Goal: Information Seeking & Learning: Learn about a topic

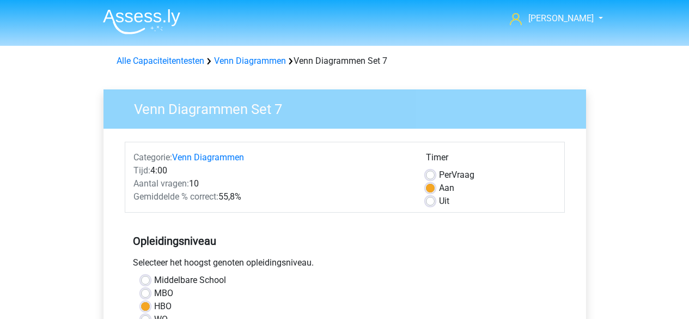
scroll to position [276, 0]
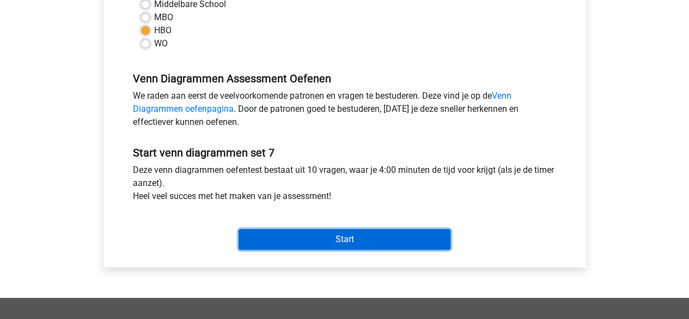
click at [326, 232] on input "Start" at bounding box center [345, 239] width 212 height 21
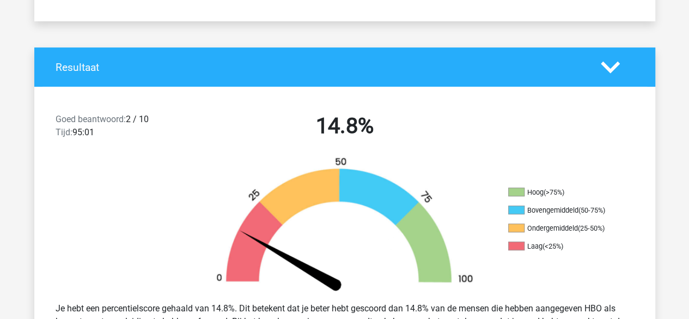
scroll to position [190, 0]
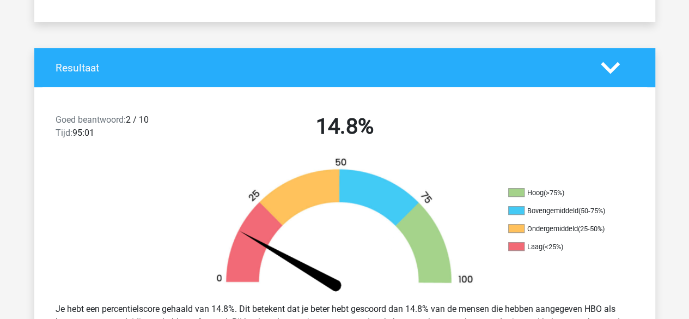
click at [611, 68] on icon at bounding box center [610, 67] width 19 height 19
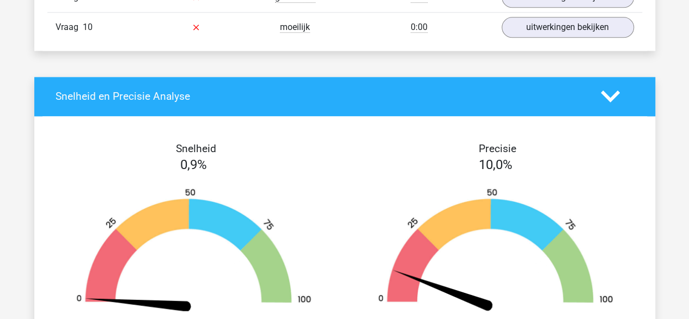
scroll to position [508, 0]
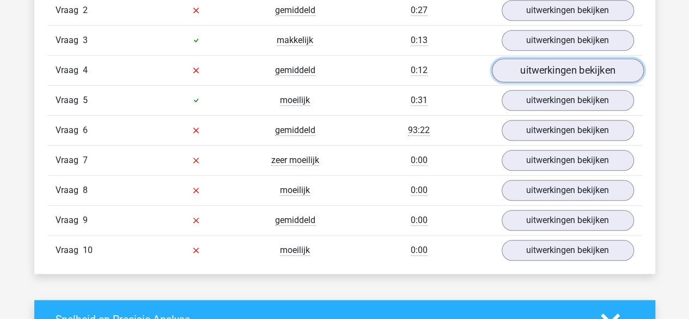
click at [555, 63] on link "uitwerkingen bekijken" at bounding box center [567, 70] width 152 height 24
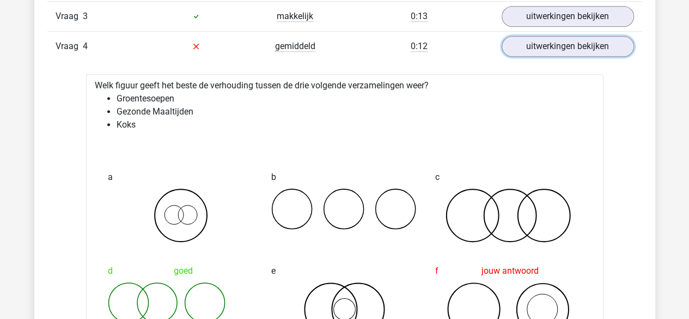
scroll to position [531, 0]
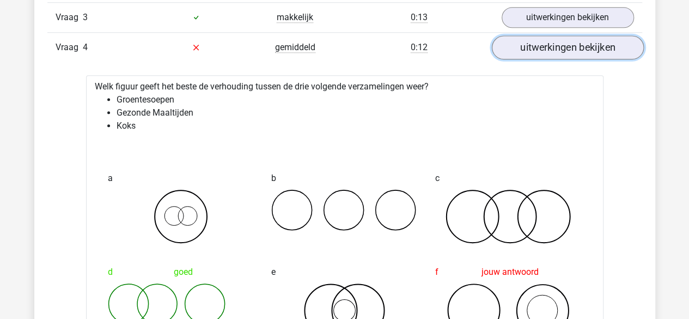
click at [565, 52] on link "uitwerkingen bekijken" at bounding box center [567, 47] width 152 height 24
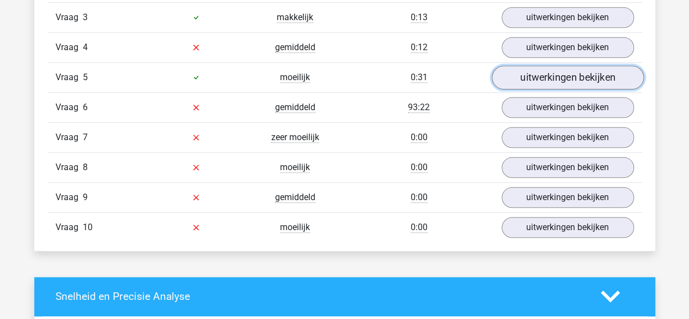
click at [558, 77] on link "uitwerkingen bekijken" at bounding box center [567, 77] width 152 height 24
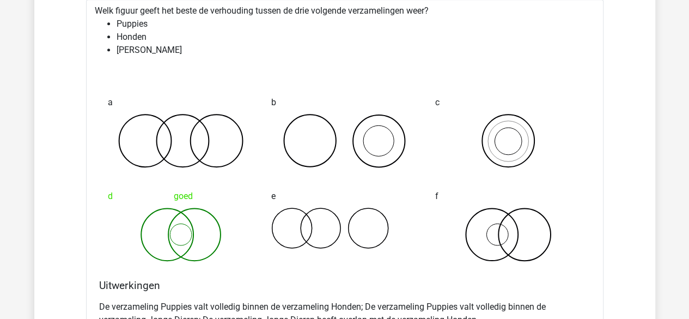
scroll to position [540, 0]
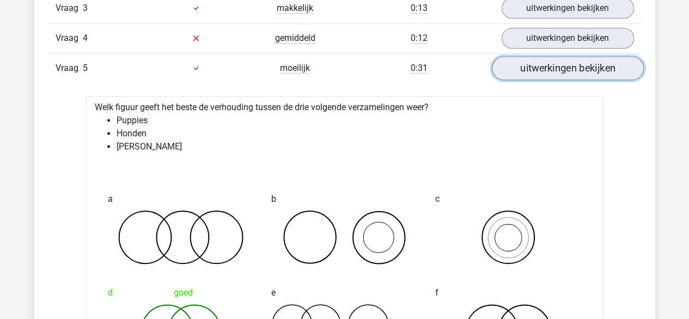
click at [552, 72] on link "uitwerkingen bekijken" at bounding box center [567, 68] width 152 height 24
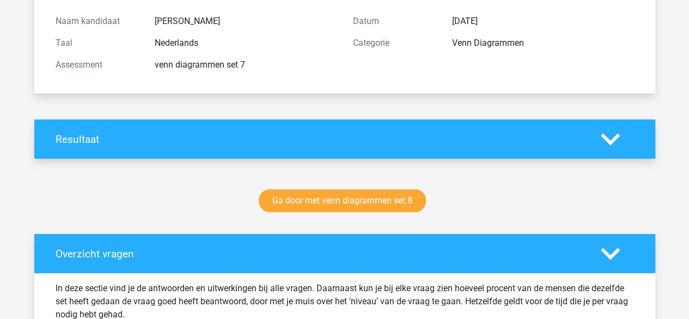
scroll to position [145, 0]
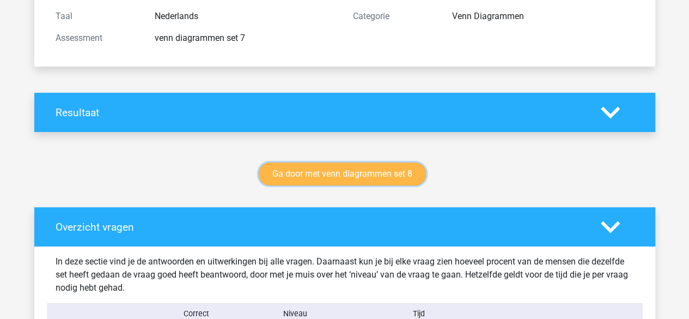
click at [370, 178] on link "Ga door met venn diagrammen set 8" at bounding box center [342, 173] width 167 height 23
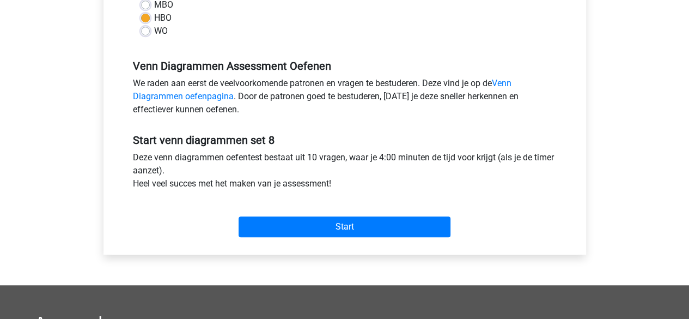
scroll to position [288, 0]
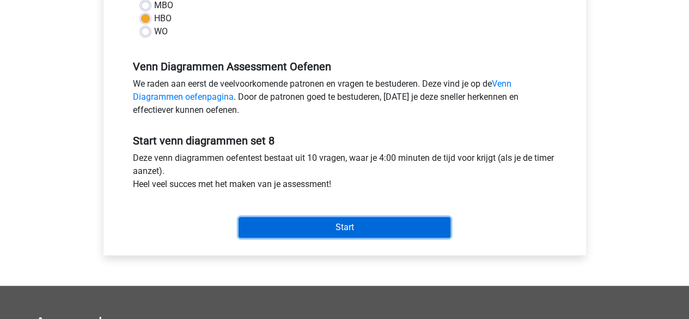
click at [321, 231] on input "Start" at bounding box center [345, 227] width 212 height 21
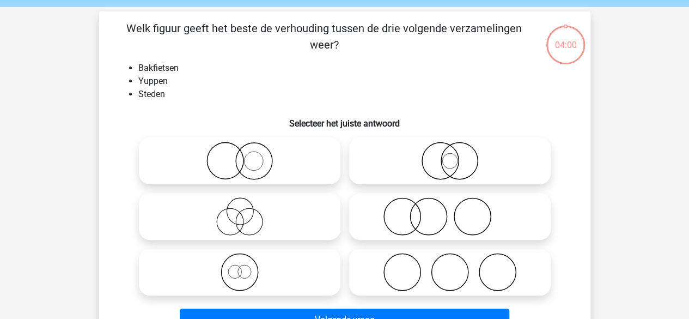
scroll to position [54, 0]
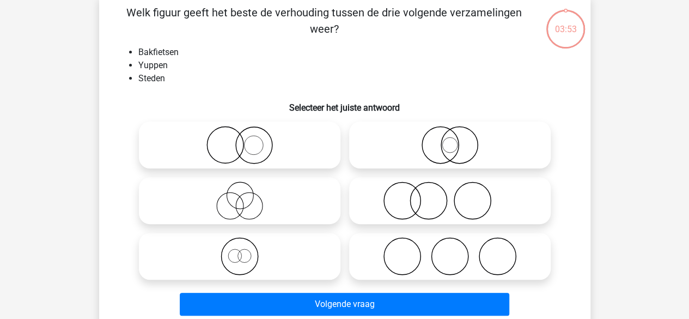
click at [436, 249] on icon at bounding box center [450, 256] width 193 height 38
click at [450, 249] on input "radio" at bounding box center [453, 246] width 7 height 7
radio input "true"
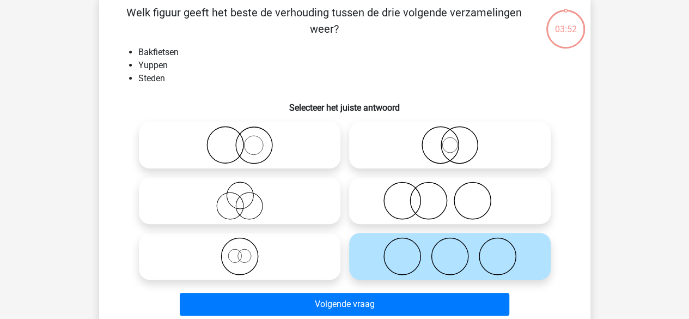
scroll to position [98, 0]
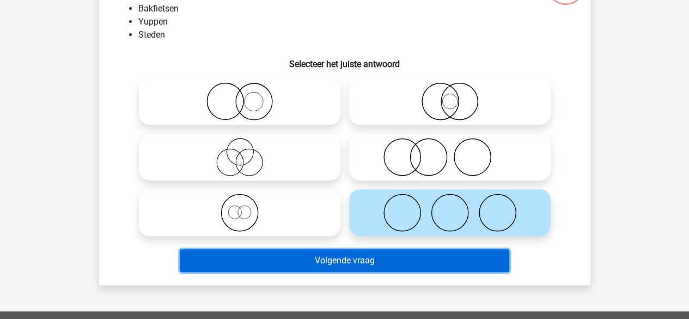
click at [345, 255] on button "Volgende vraag" at bounding box center [345, 260] width 330 height 23
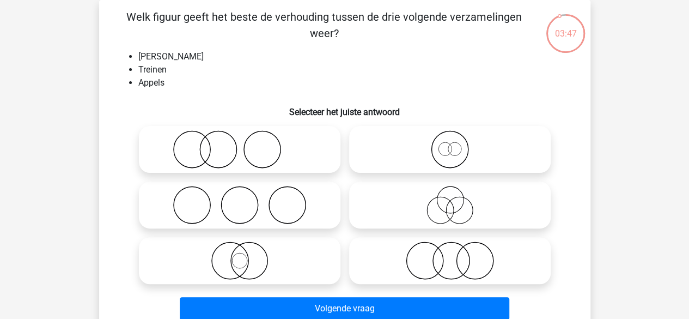
scroll to position [79, 0]
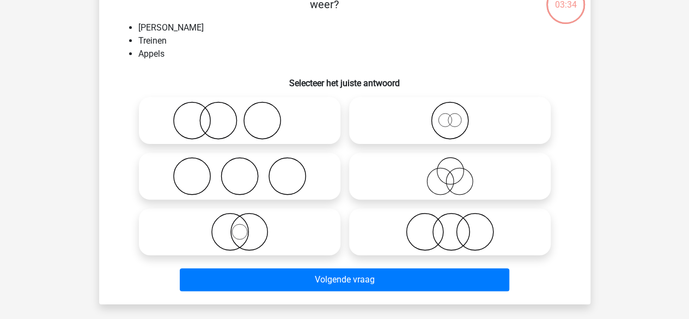
click at [228, 130] on icon at bounding box center [239, 120] width 193 height 38
click at [240, 115] on input "radio" at bounding box center [243, 111] width 7 height 7
radio input "true"
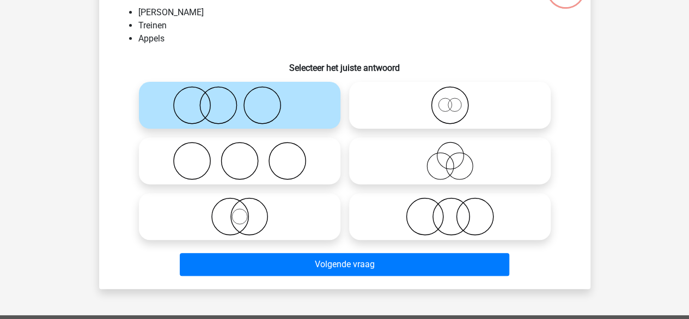
scroll to position [94, 0]
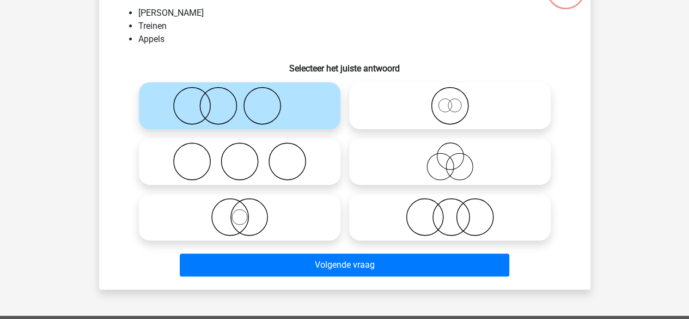
click at [403, 211] on icon at bounding box center [450, 217] width 193 height 38
click at [450, 211] on input "radio" at bounding box center [453, 207] width 7 height 7
radio input "true"
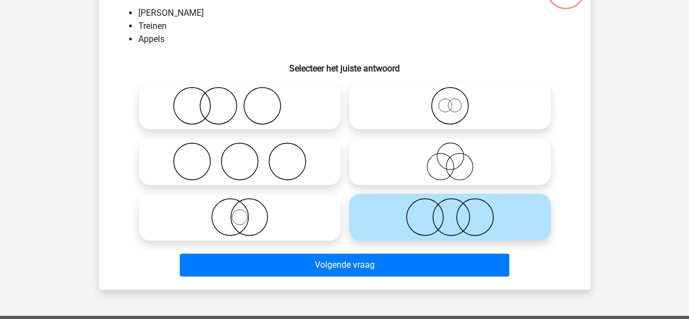
scroll to position [103, 0]
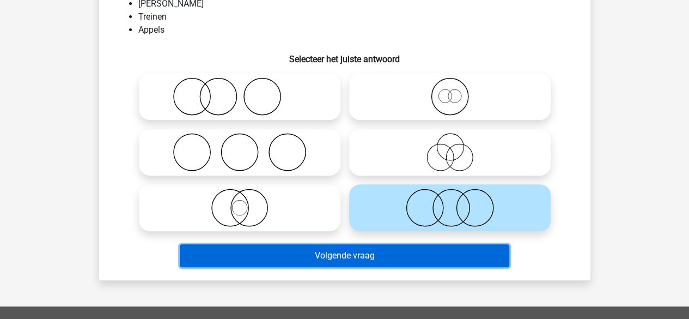
click at [325, 251] on button "Volgende vraag" at bounding box center [345, 255] width 330 height 23
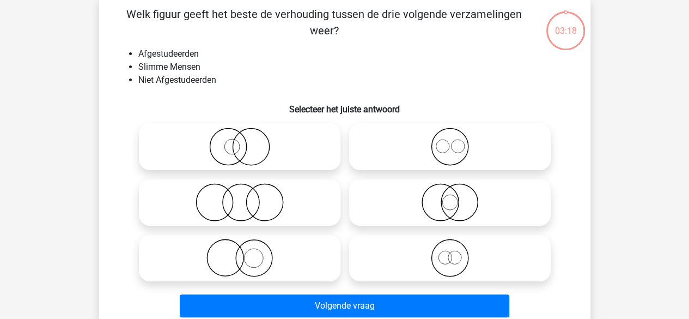
scroll to position [50, 0]
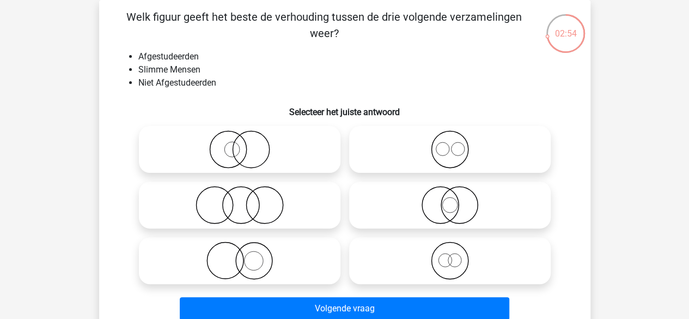
click at [257, 203] on icon at bounding box center [239, 205] width 193 height 38
click at [247, 199] on input "radio" at bounding box center [243, 195] width 7 height 7
radio input "true"
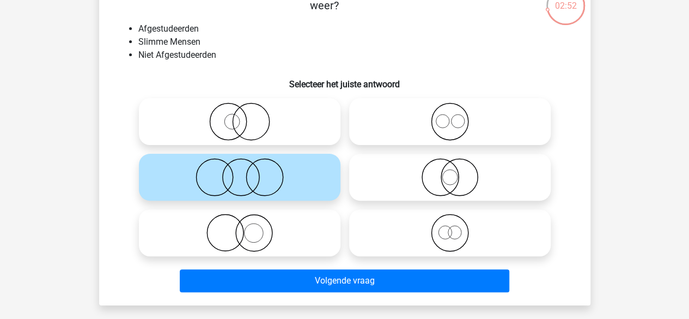
scroll to position [79, 0]
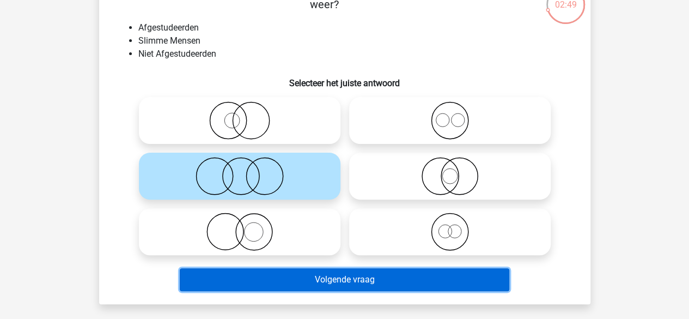
click at [322, 286] on button "Volgende vraag" at bounding box center [345, 279] width 330 height 23
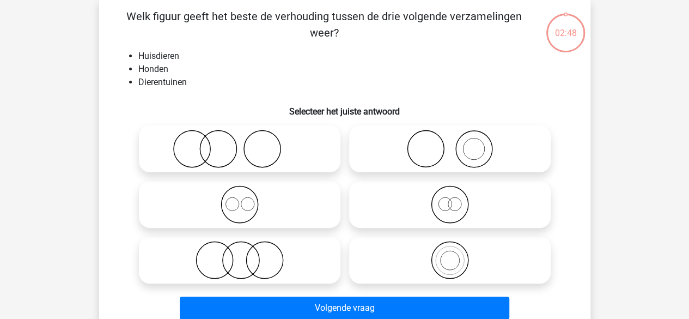
scroll to position [50, 0]
click at [445, 149] on icon at bounding box center [450, 149] width 193 height 38
click at [450, 144] on input "radio" at bounding box center [453, 140] width 7 height 7
radio input "true"
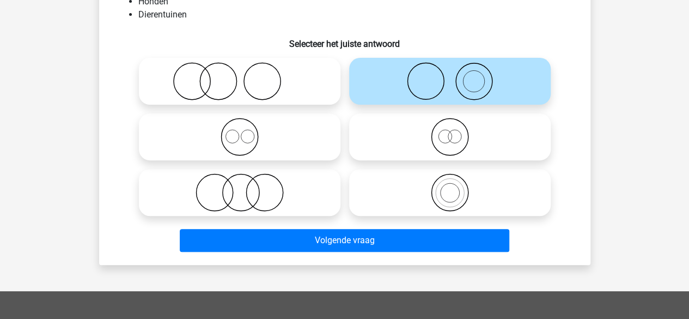
scroll to position [119, 0]
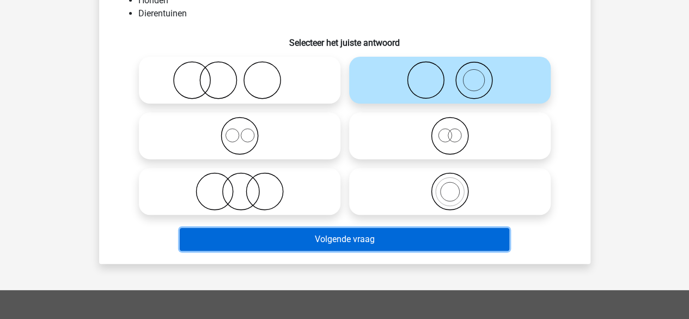
click at [317, 237] on button "Volgende vraag" at bounding box center [345, 239] width 330 height 23
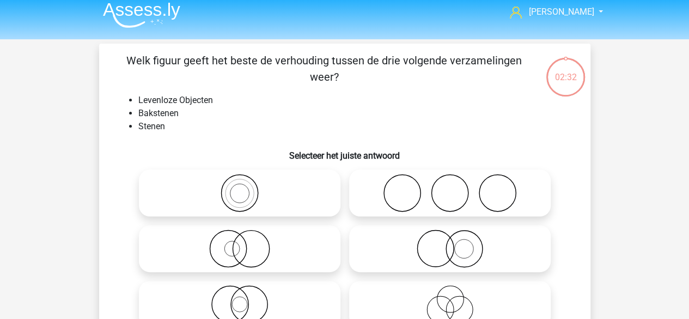
scroll to position [7, 0]
click at [244, 185] on input "radio" at bounding box center [243, 183] width 7 height 7
radio input "true"
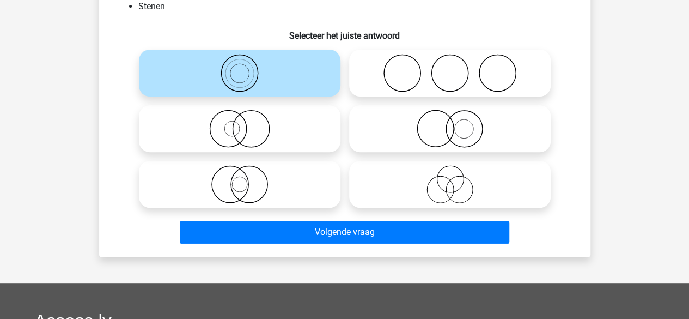
scroll to position [148, 0]
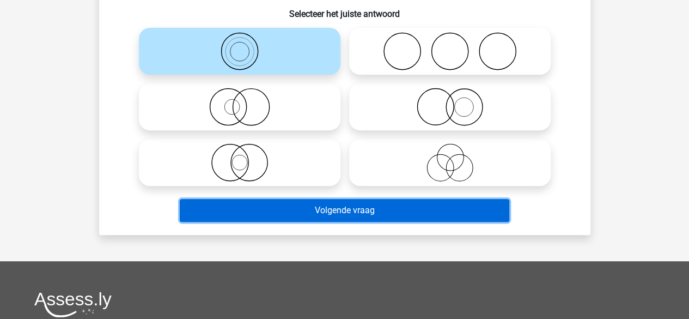
click at [316, 214] on button "Volgende vraag" at bounding box center [345, 210] width 330 height 23
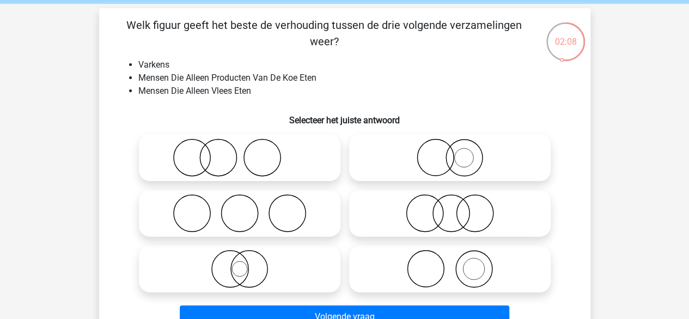
scroll to position [82, 0]
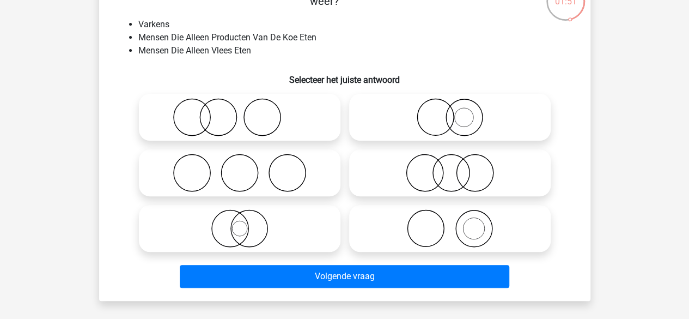
click at [473, 233] on icon at bounding box center [450, 228] width 193 height 38
click at [457, 223] on input "radio" at bounding box center [453, 219] width 7 height 7
radio input "true"
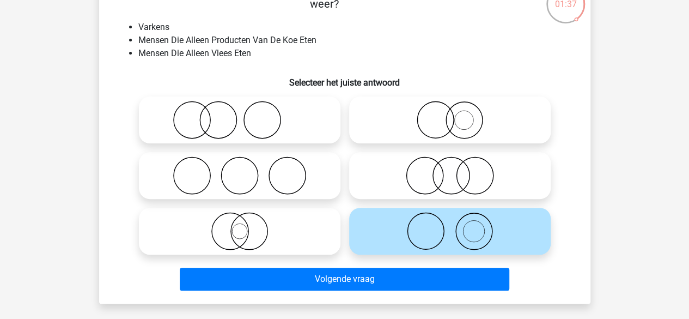
scroll to position [105, 0]
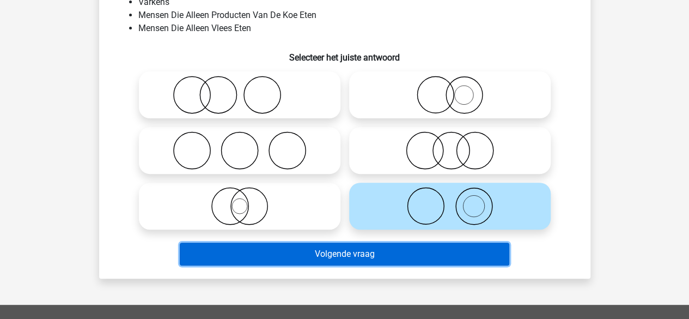
click at [389, 259] on button "Volgende vraag" at bounding box center [345, 253] width 330 height 23
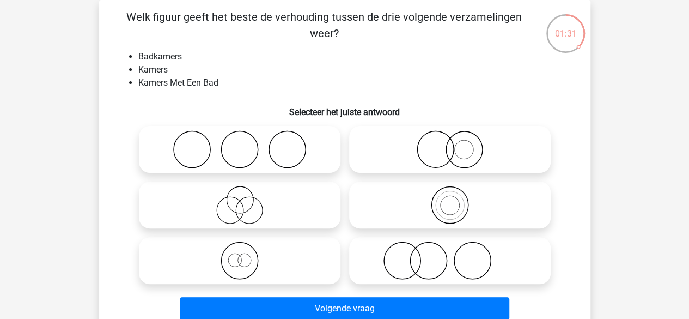
scroll to position [73, 0]
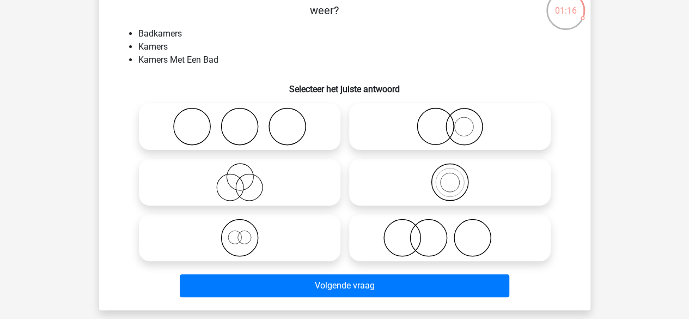
click at [258, 182] on icon at bounding box center [239, 182] width 193 height 38
click at [247, 176] on input "radio" at bounding box center [243, 172] width 7 height 7
radio input "true"
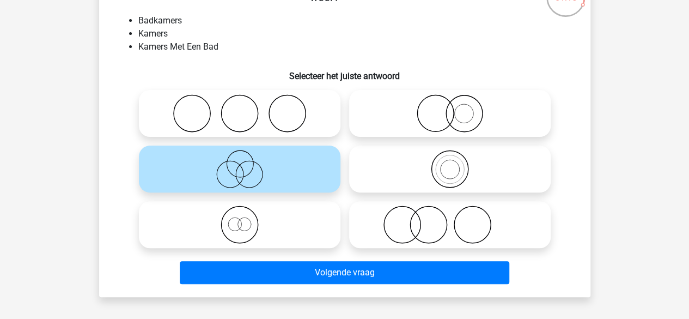
scroll to position [93, 0]
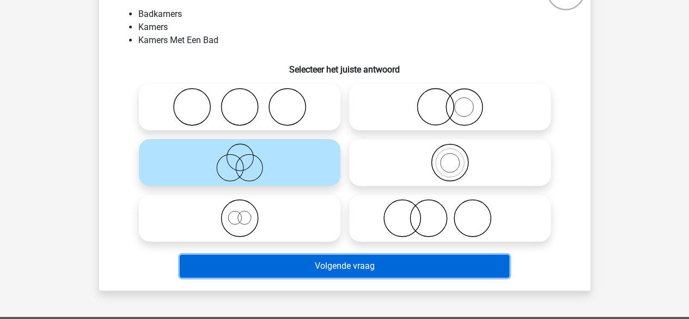
click at [310, 267] on button "Volgende vraag" at bounding box center [345, 265] width 330 height 23
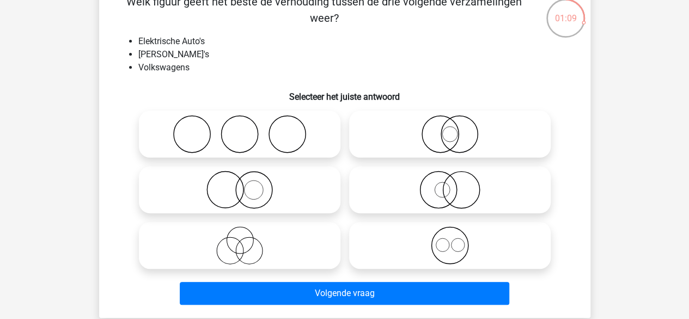
scroll to position [97, 0]
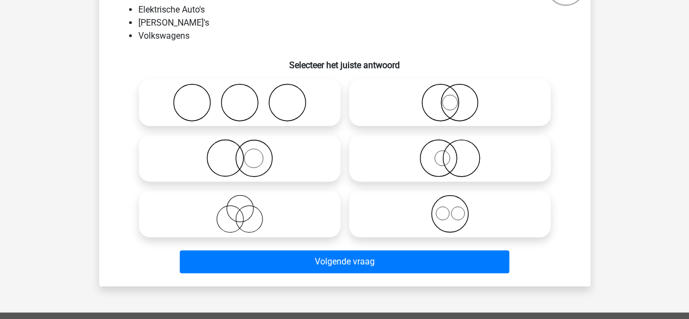
click at [428, 224] on icon at bounding box center [450, 213] width 193 height 38
click at [450, 208] on input "radio" at bounding box center [453, 204] width 7 height 7
radio input "true"
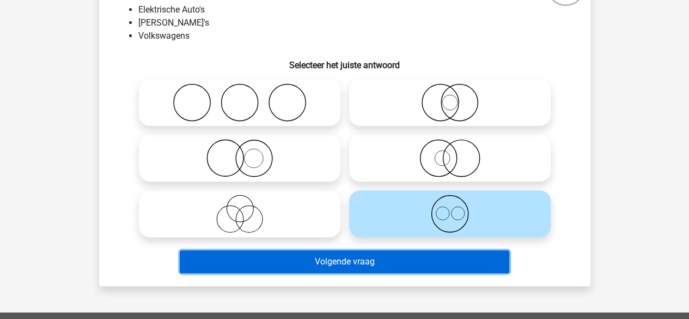
click at [392, 264] on button "Volgende vraag" at bounding box center [345, 261] width 330 height 23
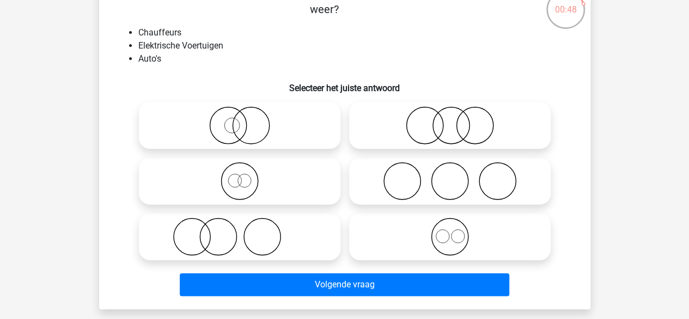
scroll to position [82, 0]
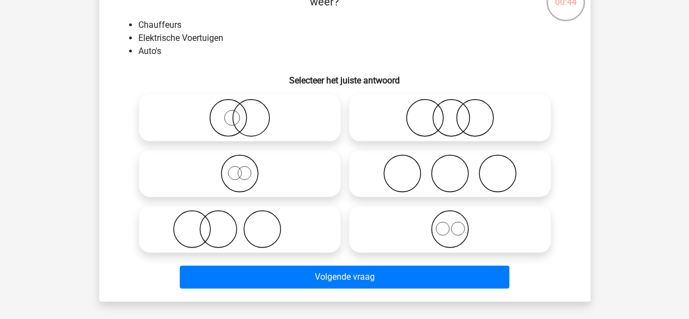
click at [242, 227] on icon at bounding box center [239, 229] width 193 height 38
click at [242, 223] on input "radio" at bounding box center [243, 219] width 7 height 7
radio input "true"
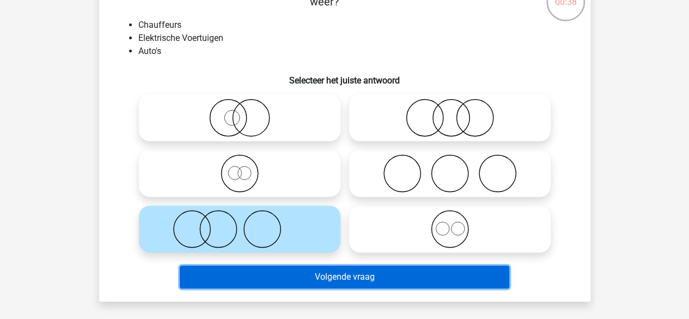
click at [305, 270] on button "Volgende vraag" at bounding box center [345, 276] width 330 height 23
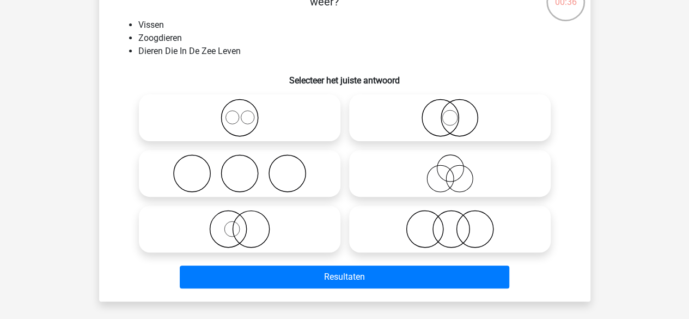
scroll to position [87, 0]
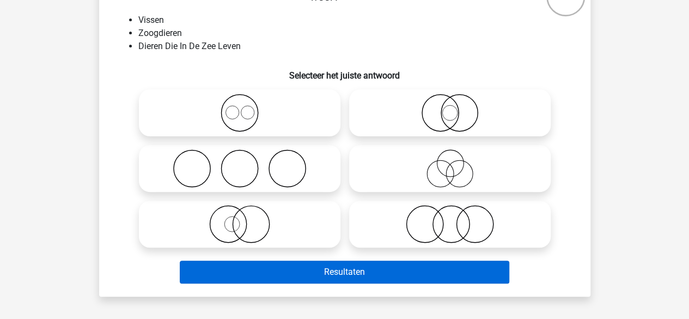
drag, startPoint x: 434, startPoint y: 235, endPoint x: 361, endPoint y: 273, distance: 81.6
click at [361, 273] on div "Welk figuur geeft het beste de verhouding tussen de drie volgende verzamelingen…" at bounding box center [344, 129] width 483 height 315
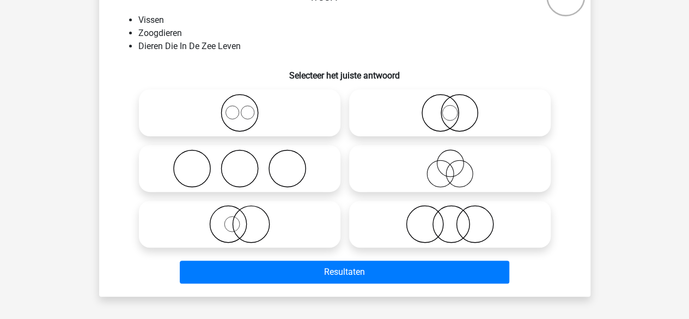
click at [446, 230] on icon at bounding box center [450, 224] width 193 height 38
click at [450, 218] on input "radio" at bounding box center [453, 214] width 7 height 7
radio input "true"
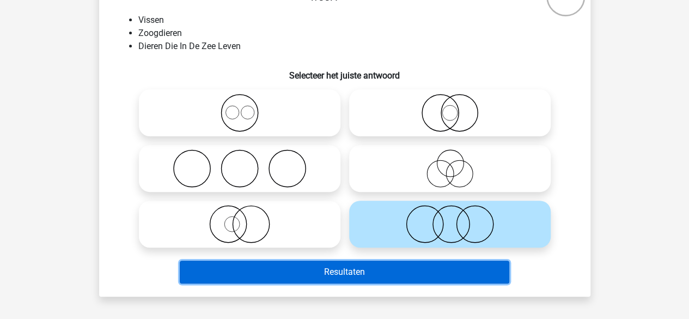
click at [364, 275] on button "Resultaten" at bounding box center [345, 271] width 330 height 23
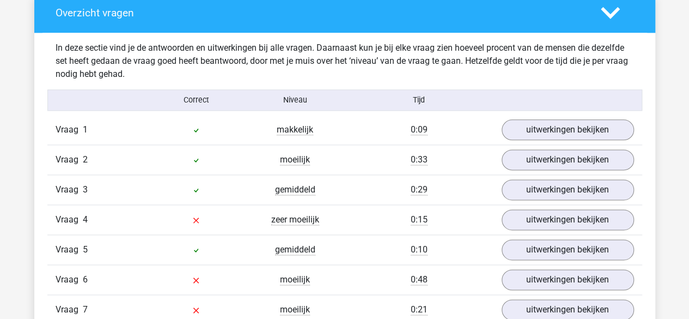
scroll to position [724, 0]
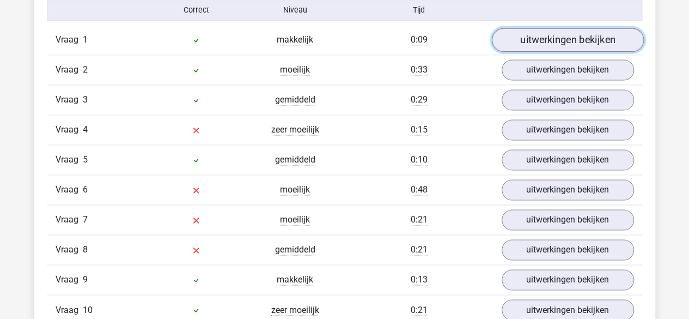
click at [544, 38] on link "uitwerkingen bekijken" at bounding box center [567, 40] width 152 height 24
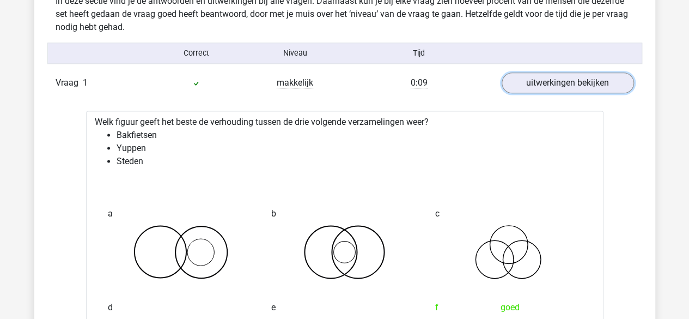
scroll to position [677, 0]
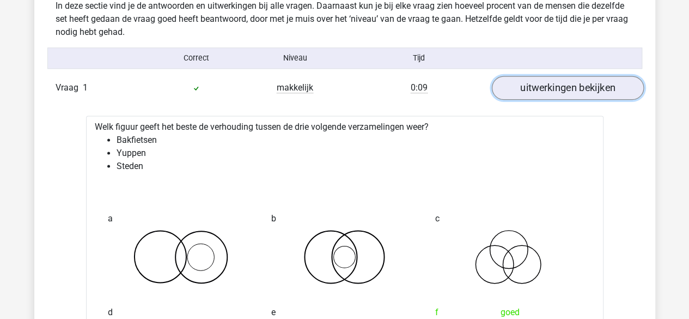
click at [543, 91] on link "uitwerkingen bekijken" at bounding box center [567, 88] width 152 height 24
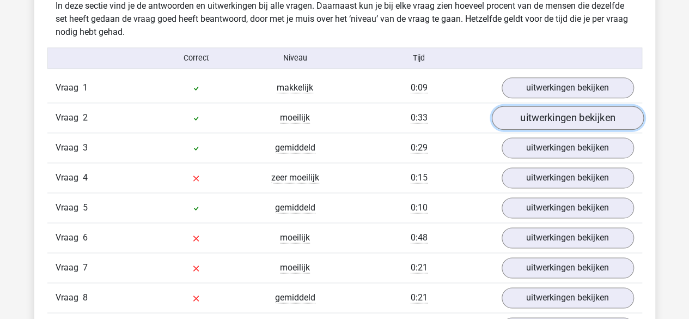
click at [539, 116] on link "uitwerkingen bekijken" at bounding box center [567, 118] width 152 height 24
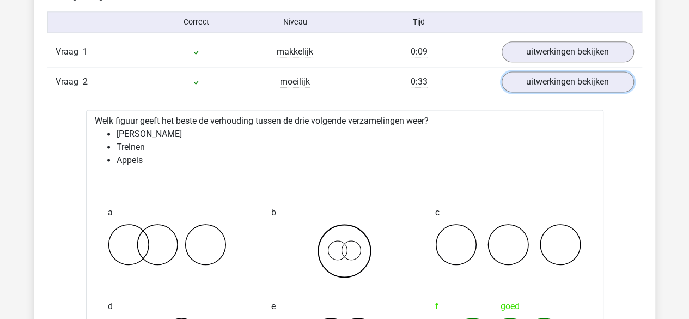
scroll to position [711, 0]
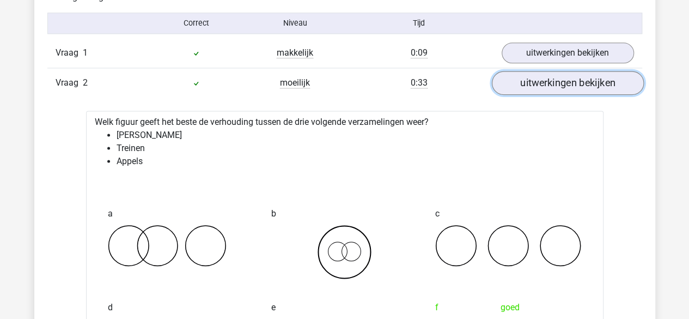
click at [543, 89] on link "uitwerkingen bekijken" at bounding box center [567, 83] width 152 height 24
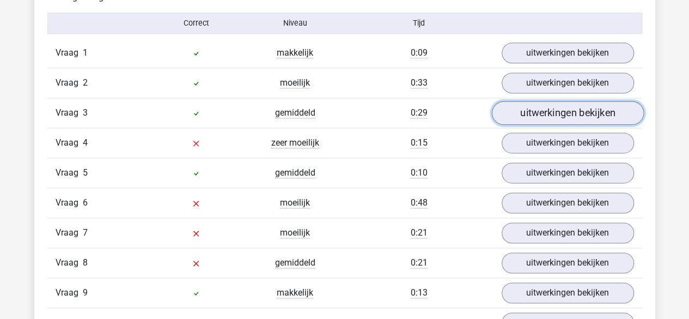
click at [546, 116] on link "uitwerkingen bekijken" at bounding box center [567, 113] width 152 height 24
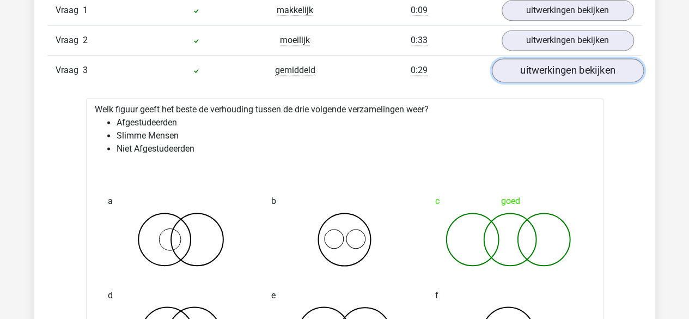
scroll to position [753, 0]
click at [545, 75] on link "uitwerkingen bekijken" at bounding box center [567, 71] width 152 height 24
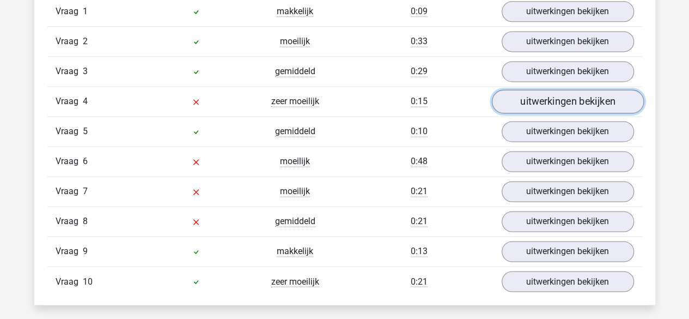
click at [544, 94] on link "uitwerkingen bekijken" at bounding box center [567, 101] width 152 height 24
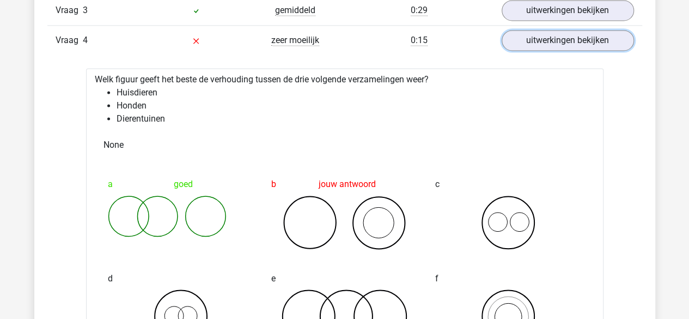
scroll to position [813, 0]
click at [530, 47] on link "uitwerkingen bekijken" at bounding box center [567, 41] width 152 height 24
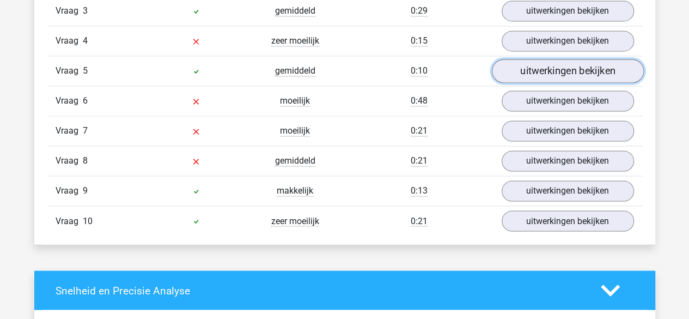
click at [531, 77] on link "uitwerkingen bekijken" at bounding box center [567, 71] width 152 height 24
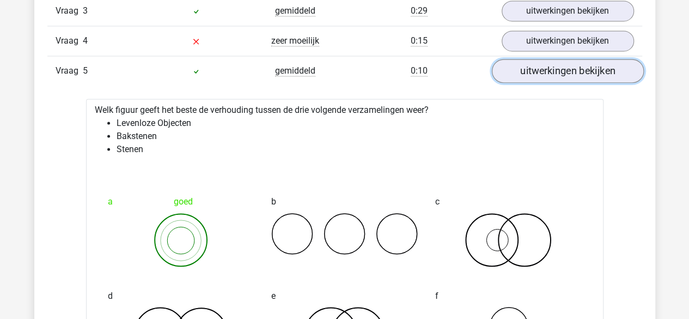
click at [531, 77] on link "uitwerkingen bekijken" at bounding box center [567, 71] width 152 height 24
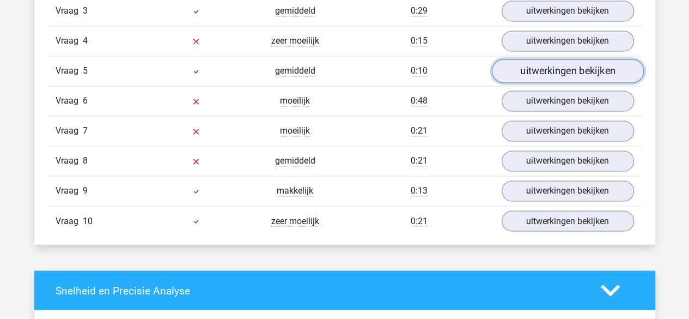
click at [531, 77] on link "uitwerkingen bekijken" at bounding box center [567, 71] width 152 height 24
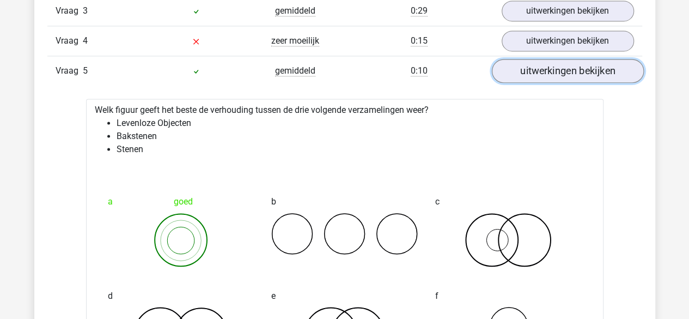
click at [531, 77] on link "uitwerkingen bekijken" at bounding box center [567, 71] width 152 height 24
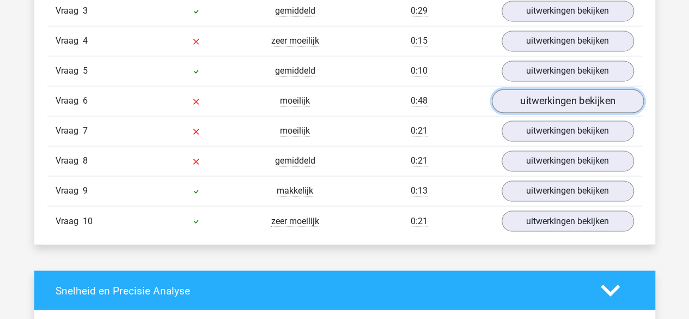
click at [537, 96] on link "uitwerkingen bekijken" at bounding box center [567, 101] width 152 height 24
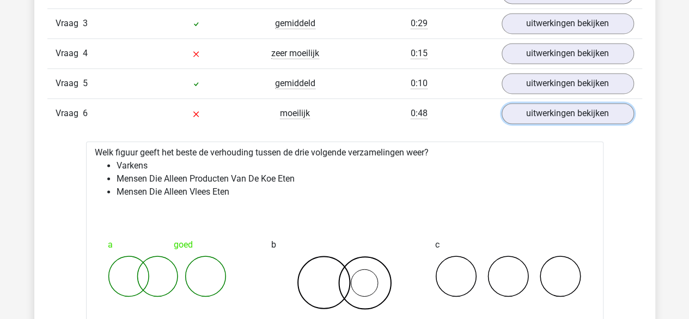
scroll to position [766, 0]
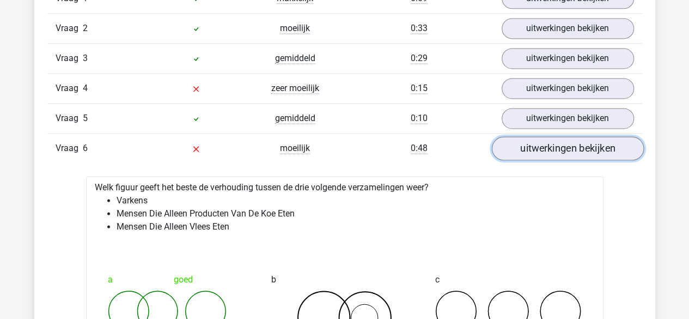
click at [540, 148] on link "uitwerkingen bekijken" at bounding box center [567, 148] width 152 height 24
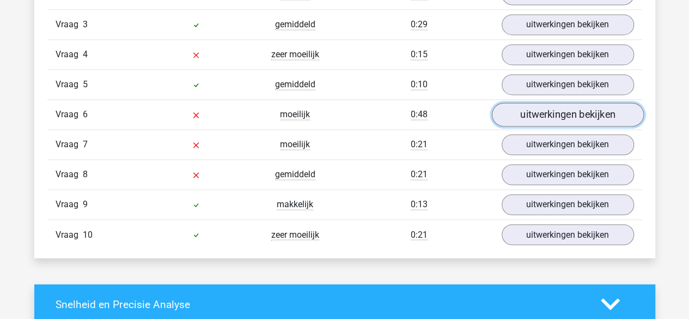
scroll to position [820, 0]
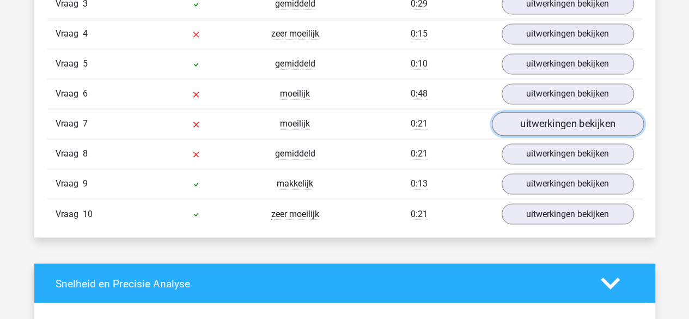
click at [546, 119] on link "uitwerkingen bekijken" at bounding box center [567, 124] width 152 height 24
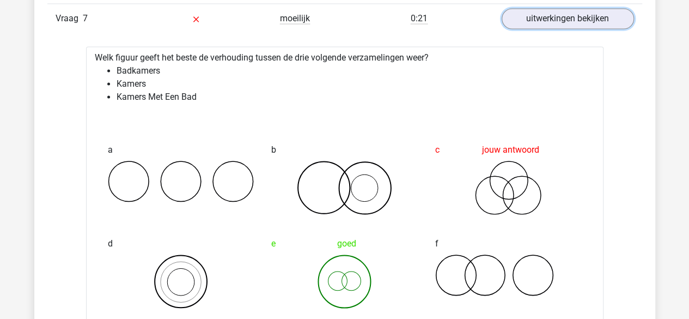
scroll to position [851, 0]
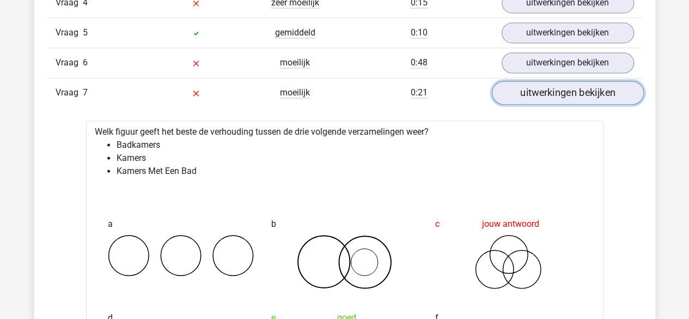
click at [593, 82] on link "uitwerkingen bekijken" at bounding box center [567, 93] width 152 height 24
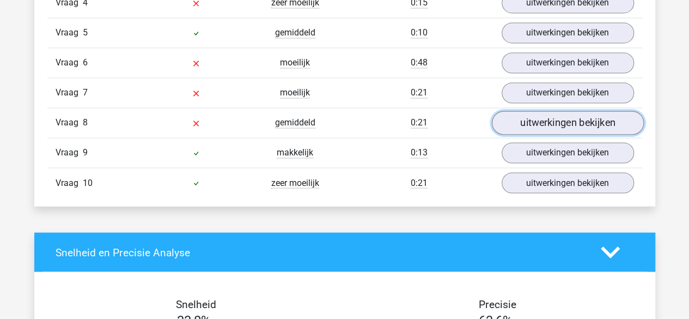
click at [578, 114] on link "uitwerkingen bekijken" at bounding box center [567, 123] width 152 height 24
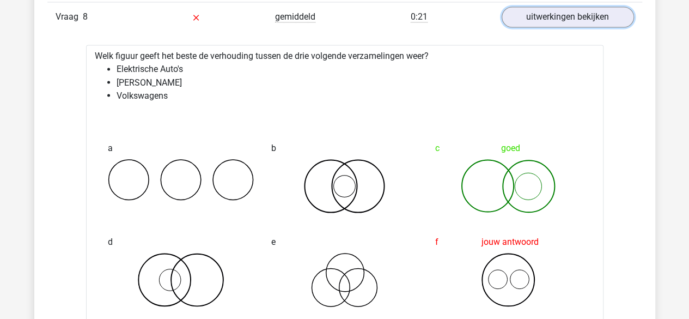
scroll to position [952, 0]
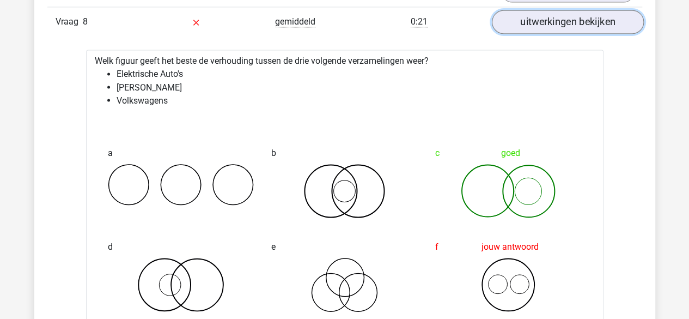
click at [543, 22] on link "uitwerkingen bekijken" at bounding box center [567, 22] width 152 height 24
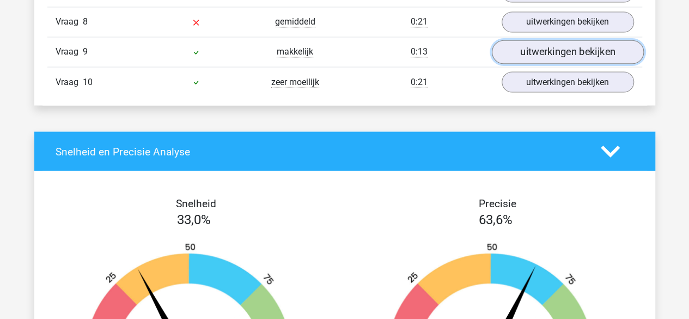
click at [545, 43] on link "uitwerkingen bekijken" at bounding box center [567, 52] width 152 height 24
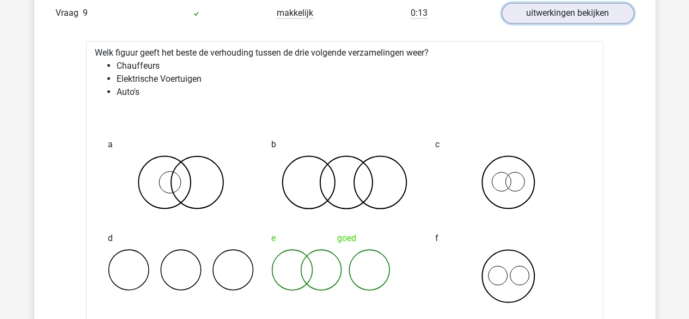
scroll to position [990, 0]
click at [538, 17] on link "uitwerkingen bekijken" at bounding box center [567, 14] width 152 height 24
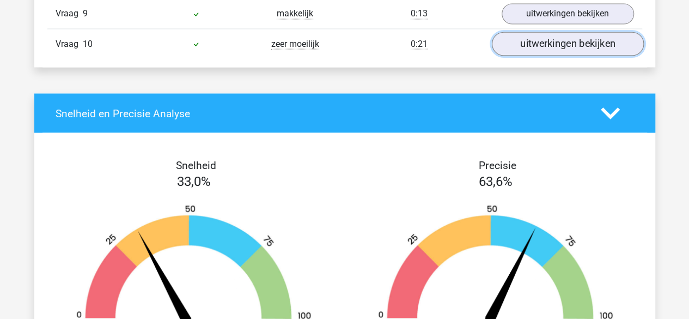
click at [550, 40] on link "uitwerkingen bekijken" at bounding box center [567, 44] width 152 height 24
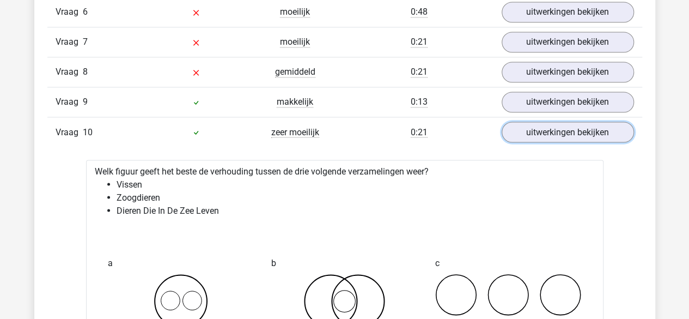
scroll to position [891, 0]
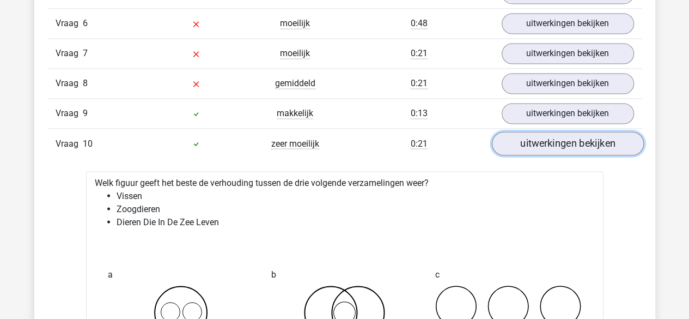
click at [555, 138] on link "uitwerkingen bekijken" at bounding box center [567, 143] width 152 height 24
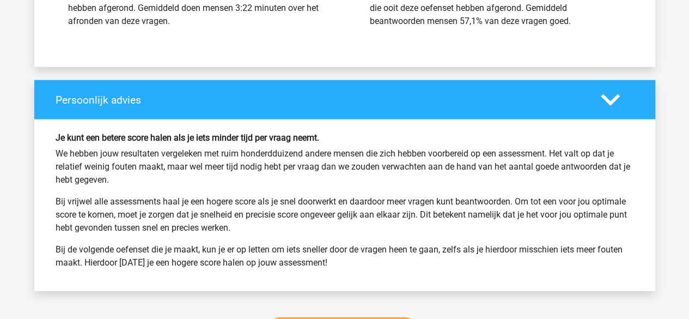
scroll to position [1479, 0]
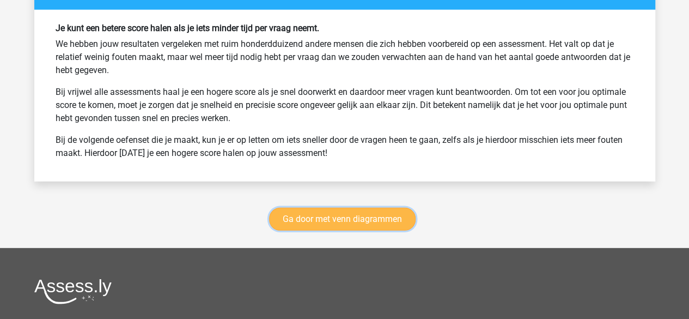
click at [352, 212] on link "Ga door met venn diagrammen" at bounding box center [342, 219] width 147 height 23
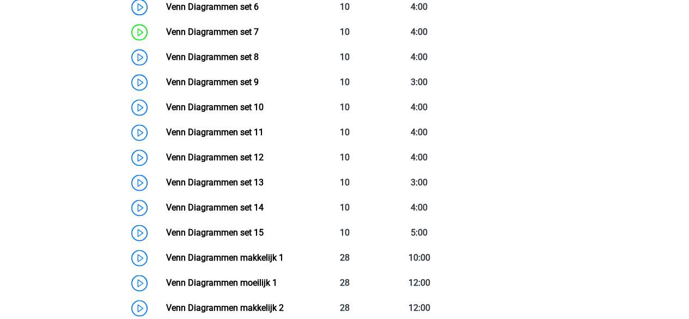
scroll to position [693, 0]
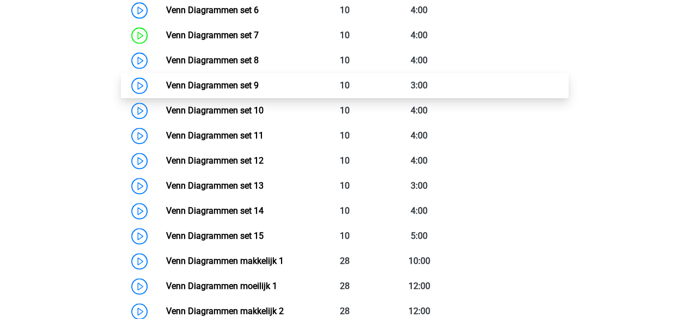
click at [209, 84] on link "Venn Diagrammen set 9" at bounding box center [212, 85] width 93 height 10
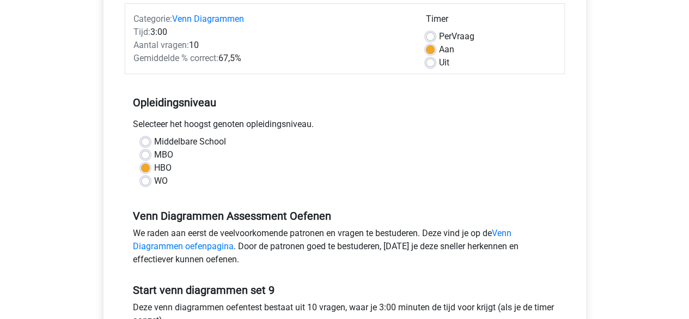
scroll to position [138, 0]
click at [439, 65] on label "Uit" at bounding box center [444, 63] width 10 height 13
click at [427, 65] on input "Uit" at bounding box center [430, 62] width 9 height 11
radio input "true"
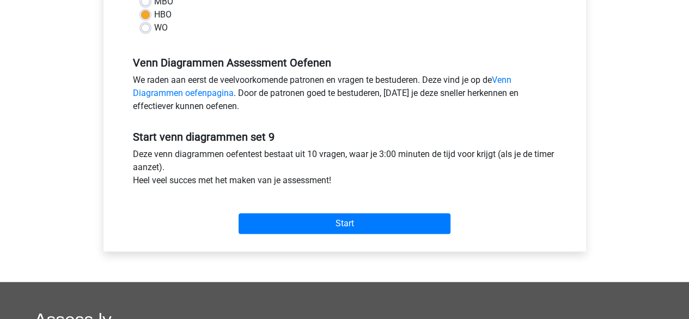
scroll to position [293, 0]
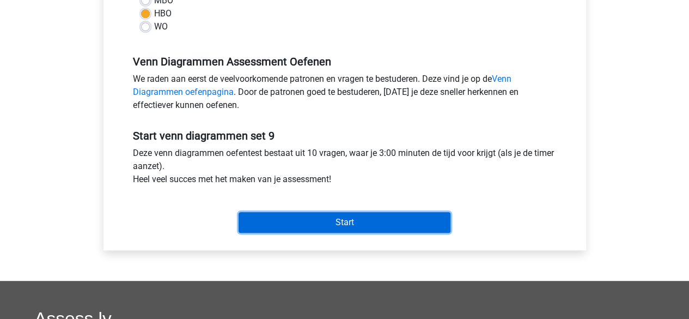
click at [348, 225] on input "Start" at bounding box center [345, 222] width 212 height 21
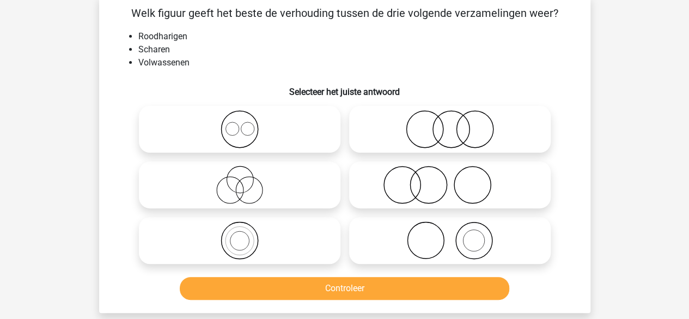
scroll to position [56, 0]
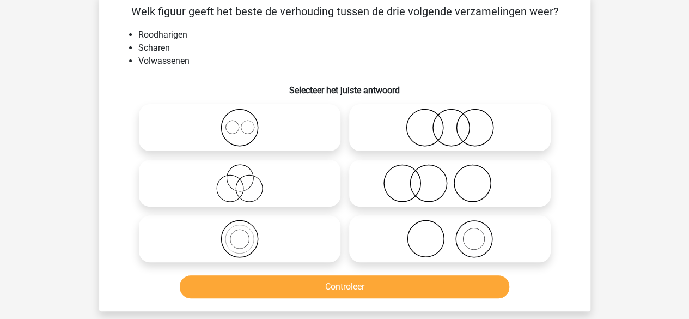
click at [417, 176] on icon at bounding box center [450, 183] width 193 height 38
click at [450, 176] on input "radio" at bounding box center [453, 173] width 7 height 7
radio input "true"
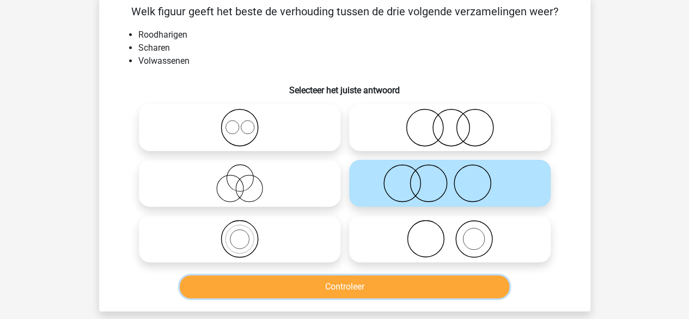
click at [354, 287] on button "Controleer" at bounding box center [345, 286] width 330 height 23
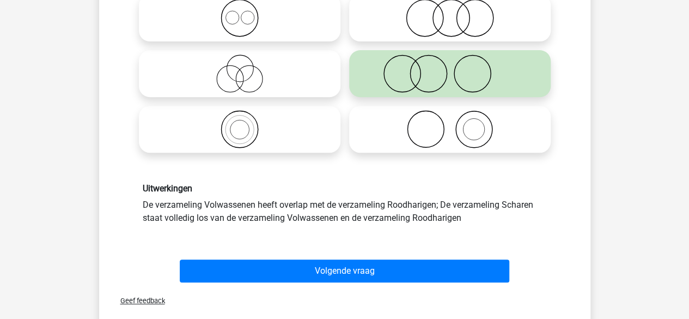
scroll to position [166, 0]
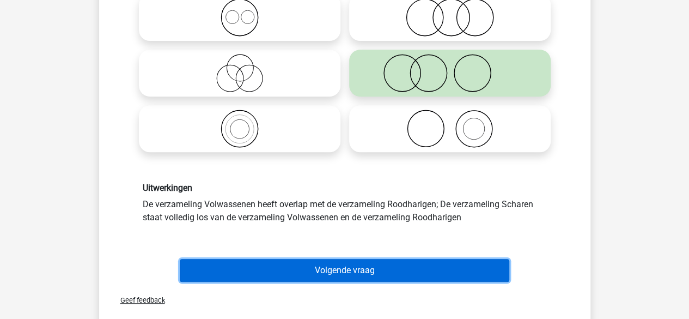
click at [317, 277] on button "Volgende vraag" at bounding box center [345, 270] width 330 height 23
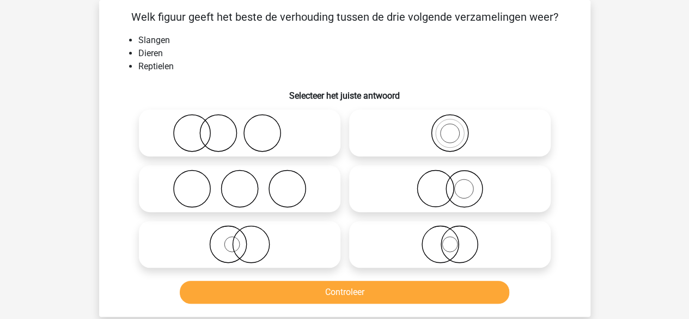
scroll to position [8, 0]
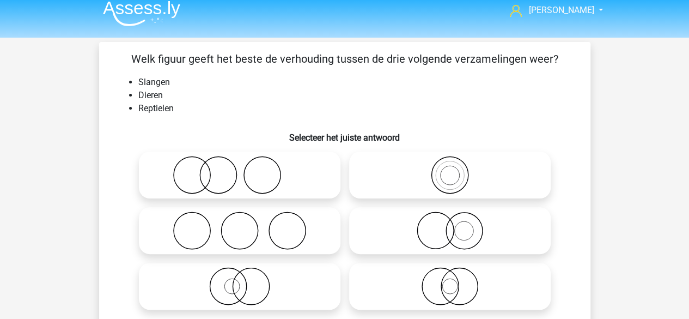
click at [435, 164] on icon at bounding box center [450, 175] width 193 height 38
click at [450, 164] on input "radio" at bounding box center [453, 165] width 7 height 7
radio input "true"
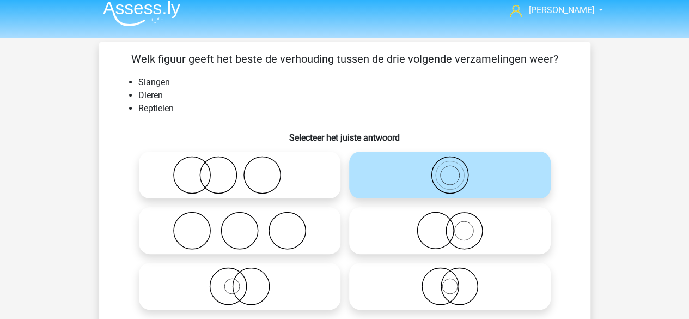
scroll to position [84, 0]
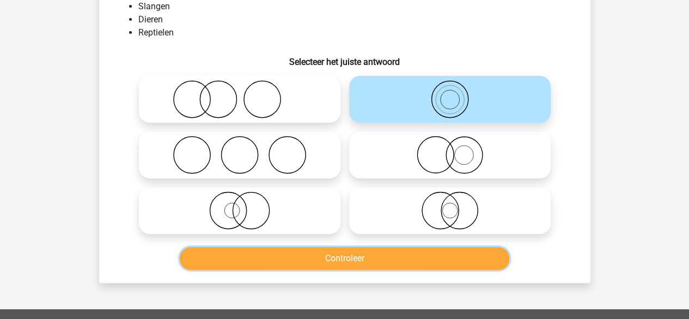
click at [365, 257] on button "Controleer" at bounding box center [345, 258] width 330 height 23
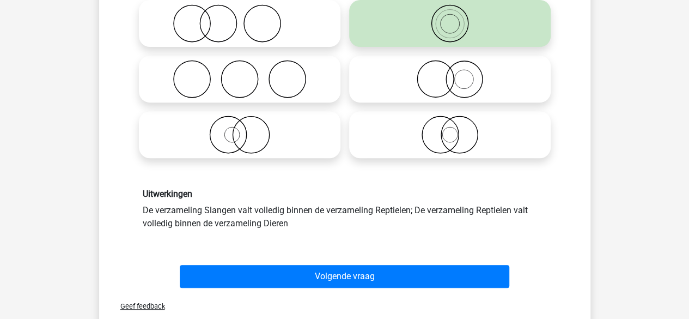
scroll to position [161, 0]
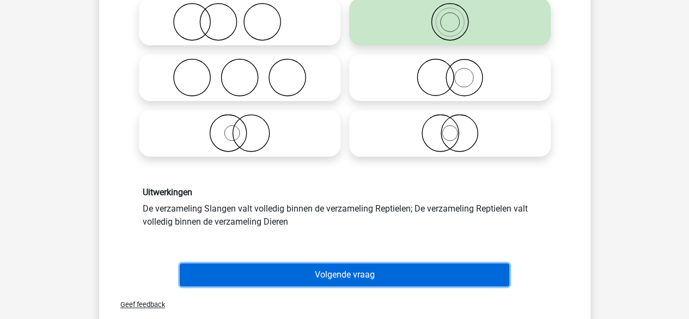
click at [366, 273] on button "Volgende vraag" at bounding box center [345, 274] width 330 height 23
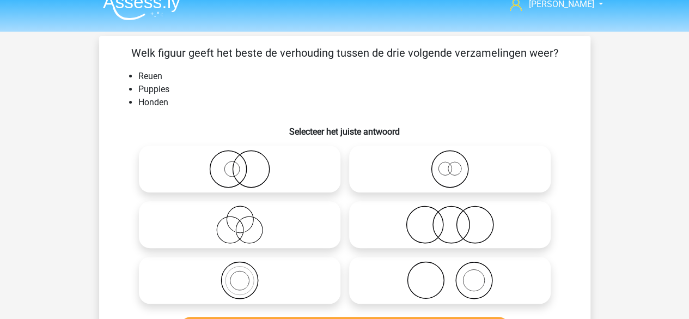
scroll to position [52, 0]
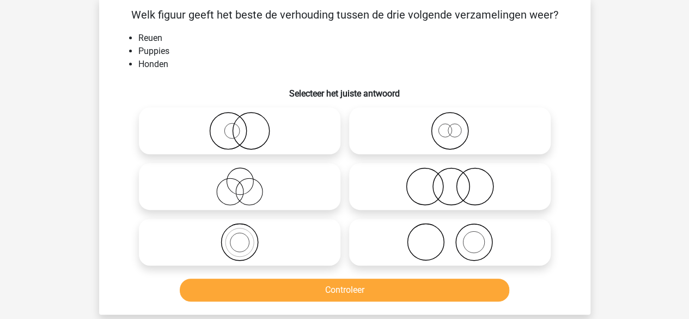
click at [253, 187] on icon at bounding box center [239, 186] width 193 height 38
click at [247, 181] on input "radio" at bounding box center [243, 177] width 7 height 7
radio input "true"
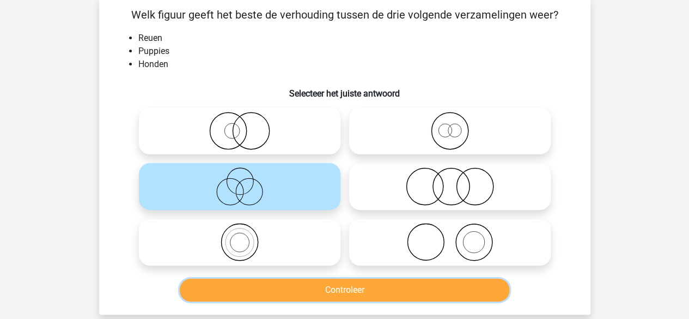
click at [320, 298] on button "Controleer" at bounding box center [345, 289] width 330 height 23
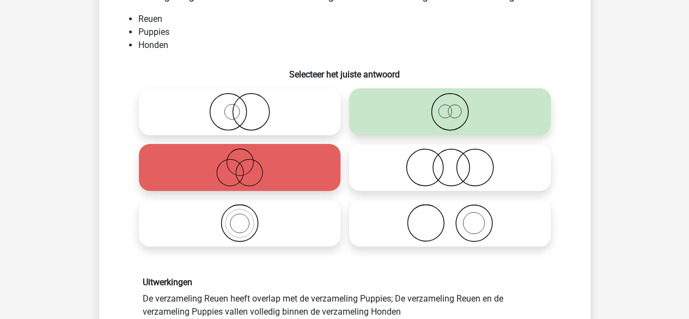
scroll to position [131, 0]
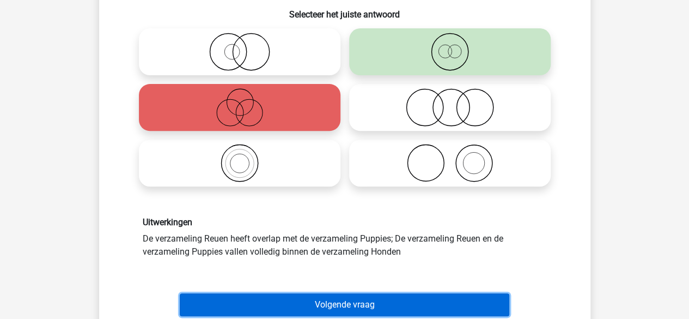
click at [365, 295] on button "Volgende vraag" at bounding box center [345, 304] width 330 height 23
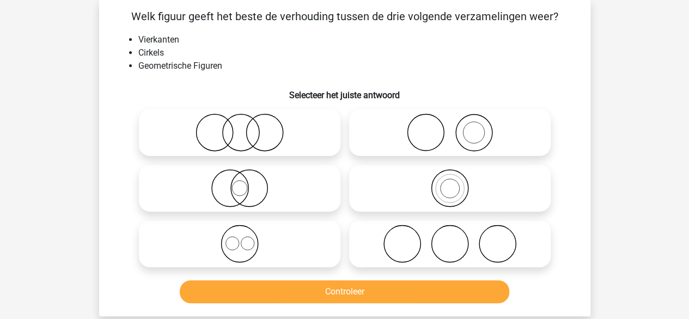
scroll to position [50, 0]
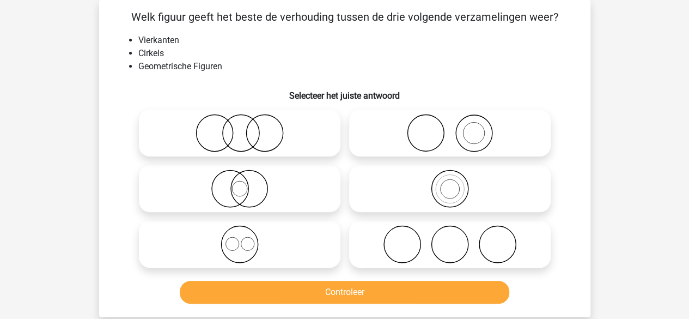
click at [275, 241] on icon at bounding box center [239, 244] width 193 height 38
click at [247, 239] on input "radio" at bounding box center [243, 234] width 7 height 7
radio input "true"
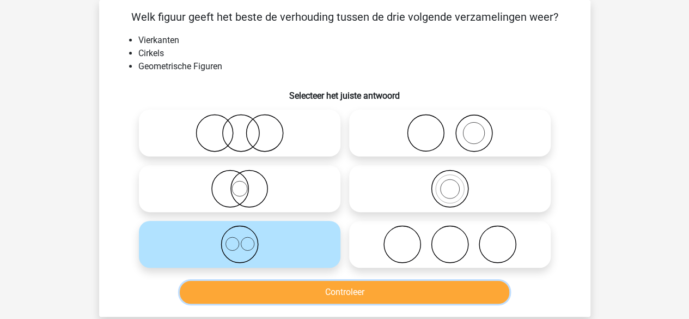
click at [309, 291] on button "Controleer" at bounding box center [345, 292] width 330 height 23
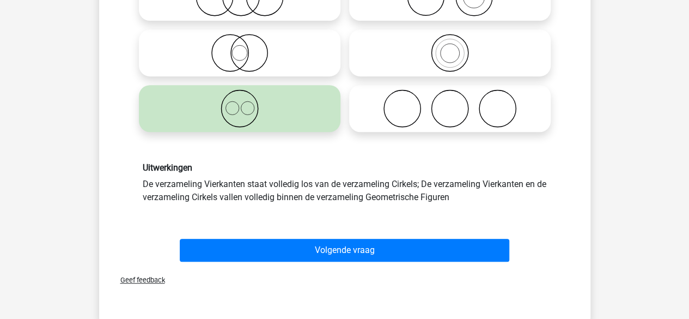
scroll to position [186, 0]
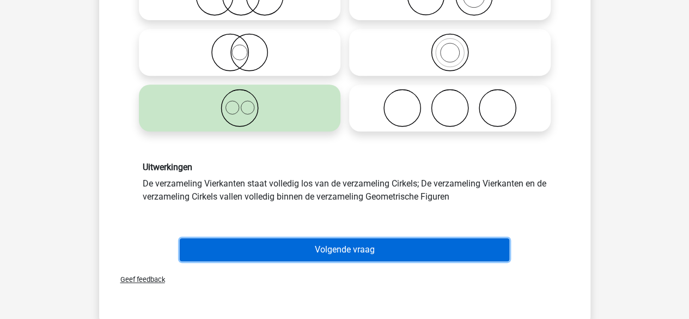
click at [319, 257] on button "Volgende vraag" at bounding box center [345, 249] width 330 height 23
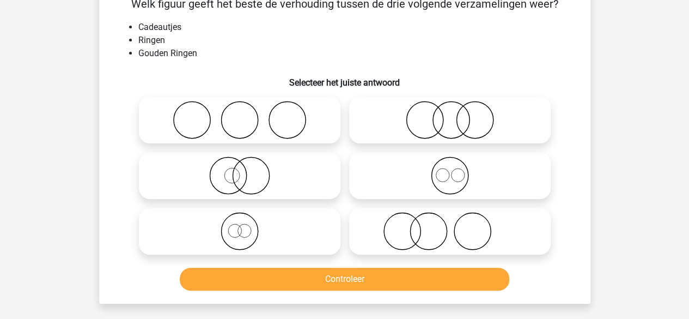
scroll to position [64, 0]
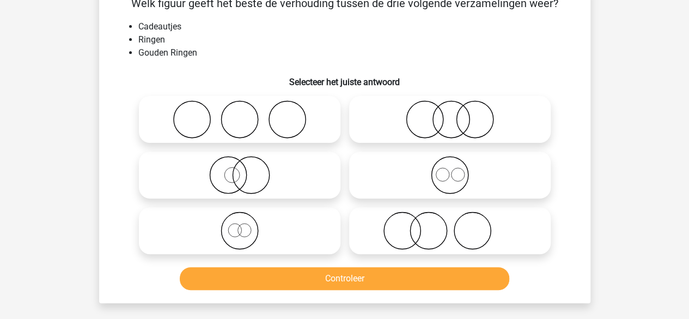
click at [255, 230] on icon at bounding box center [239, 230] width 193 height 38
click at [247, 225] on input "radio" at bounding box center [243, 221] width 7 height 7
radio input "true"
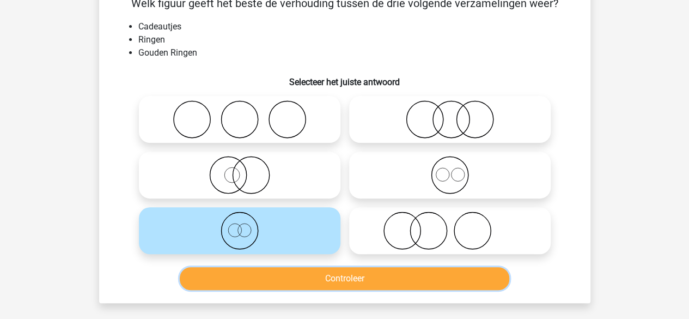
click at [333, 279] on button "Controleer" at bounding box center [345, 278] width 330 height 23
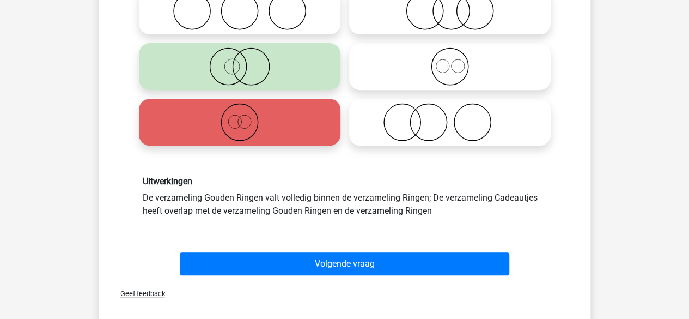
scroll to position [175, 0]
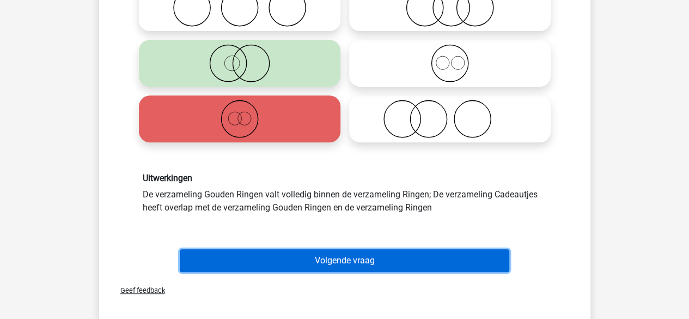
click at [319, 268] on button "Volgende vraag" at bounding box center [345, 260] width 330 height 23
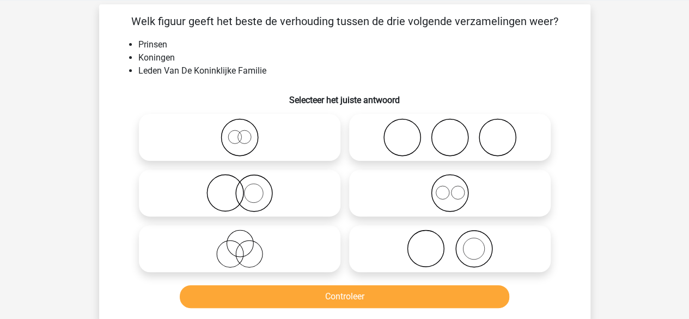
scroll to position [46, 0]
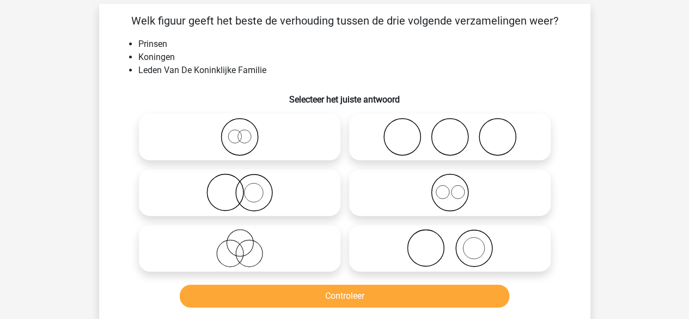
click at [247, 137] on icon at bounding box center [239, 137] width 193 height 38
click at [247, 131] on input "radio" at bounding box center [243, 127] width 7 height 7
radio input "true"
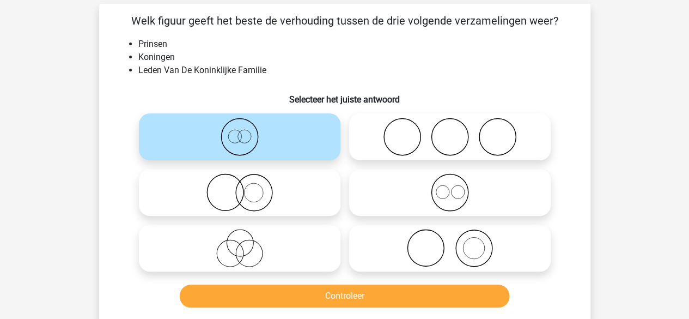
click at [418, 191] on icon at bounding box center [450, 192] width 193 height 38
click at [450, 187] on input "radio" at bounding box center [453, 183] width 7 height 7
radio input "true"
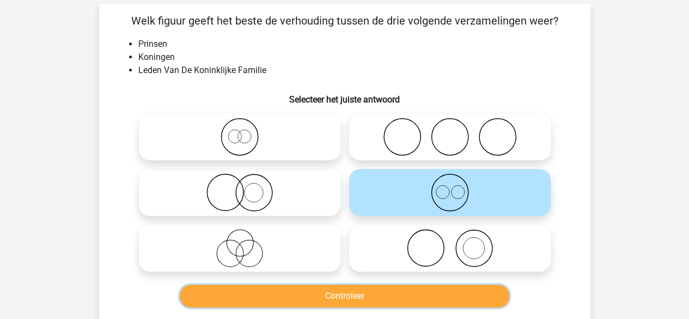
click at [367, 300] on button "Controleer" at bounding box center [345, 295] width 330 height 23
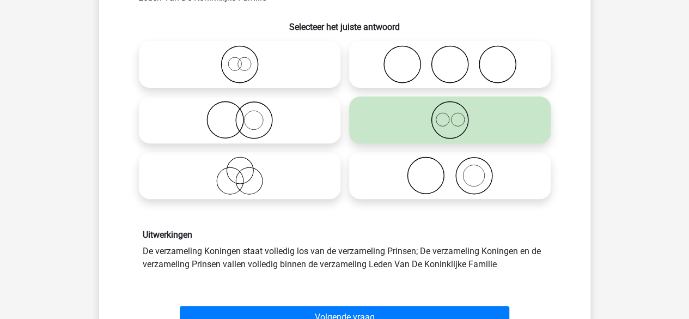
scroll to position [119, 0]
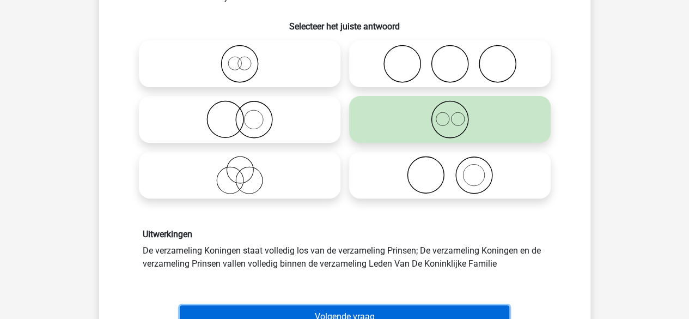
click at [342, 313] on button "Volgende vraag" at bounding box center [345, 316] width 330 height 23
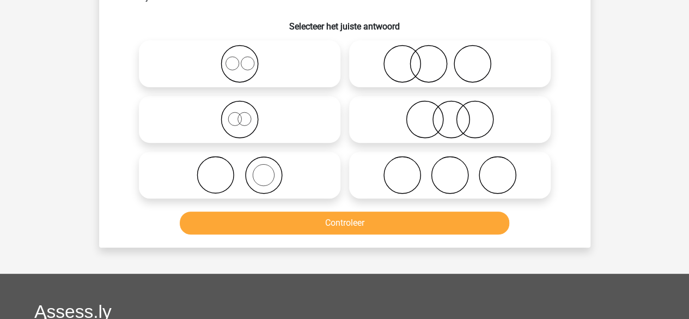
scroll to position [50, 0]
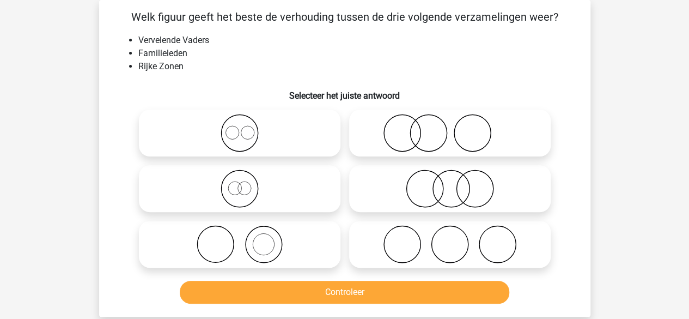
click at [252, 192] on icon at bounding box center [239, 188] width 193 height 38
click at [247, 183] on input "radio" at bounding box center [243, 179] width 7 height 7
radio input "true"
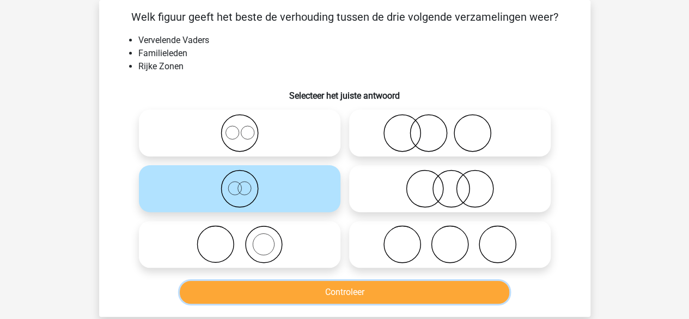
click at [305, 300] on button "Controleer" at bounding box center [345, 292] width 330 height 23
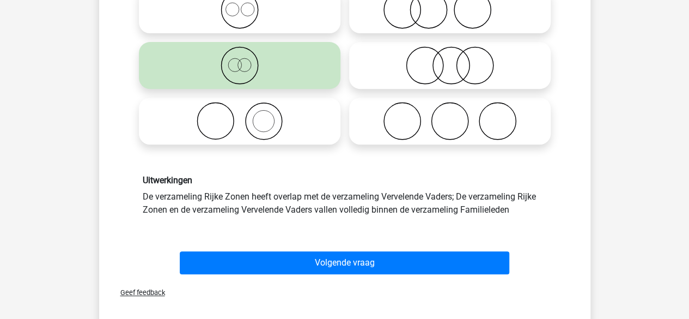
scroll to position [175, 0]
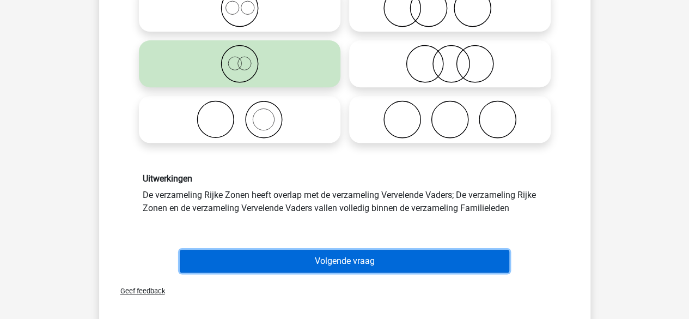
click at [309, 260] on button "Volgende vraag" at bounding box center [345, 260] width 330 height 23
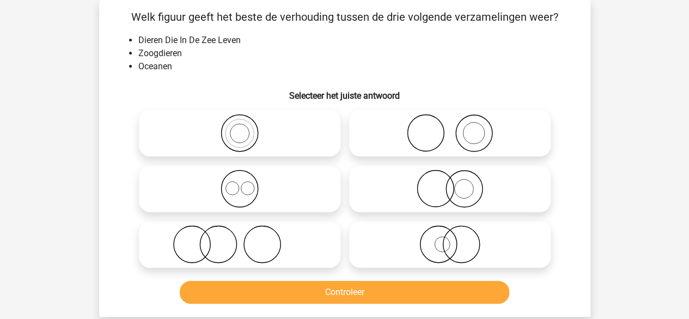
scroll to position [36, 0]
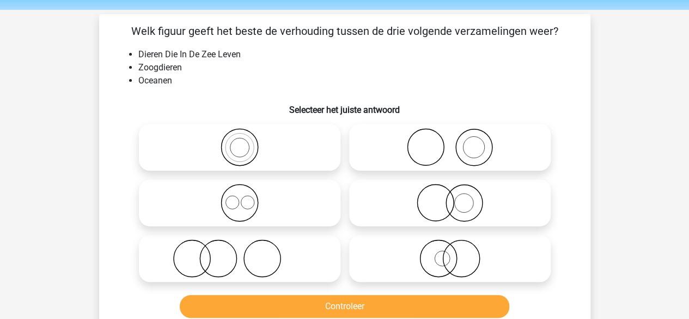
click at [232, 257] on icon at bounding box center [239, 258] width 193 height 38
click at [240, 253] on input "radio" at bounding box center [243, 249] width 7 height 7
radio input "true"
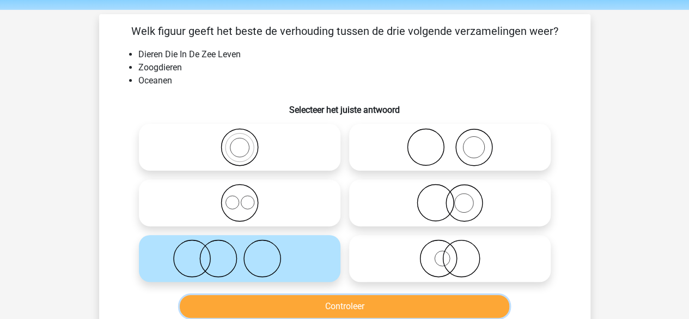
click at [312, 306] on button "Controleer" at bounding box center [345, 306] width 330 height 23
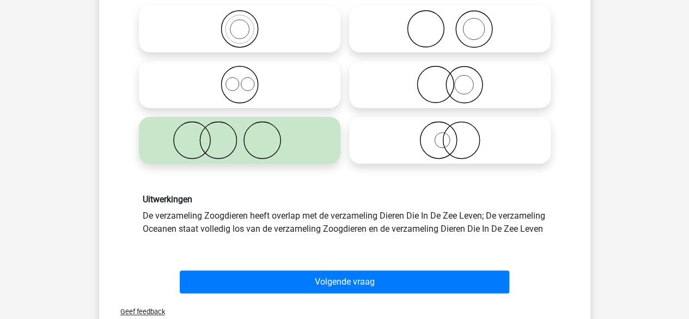
scroll to position [155, 0]
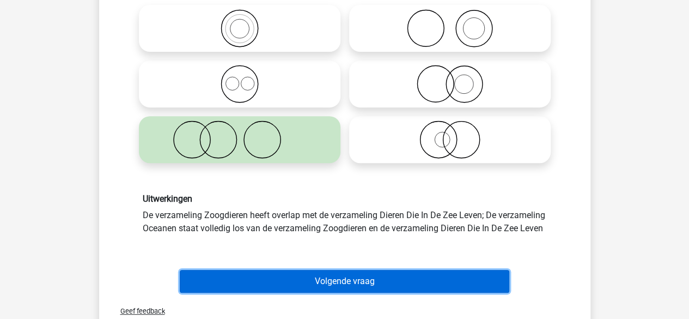
click at [318, 290] on button "Volgende vraag" at bounding box center [345, 281] width 330 height 23
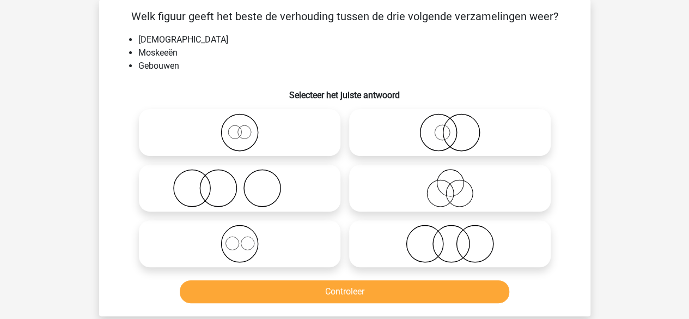
scroll to position [51, 0]
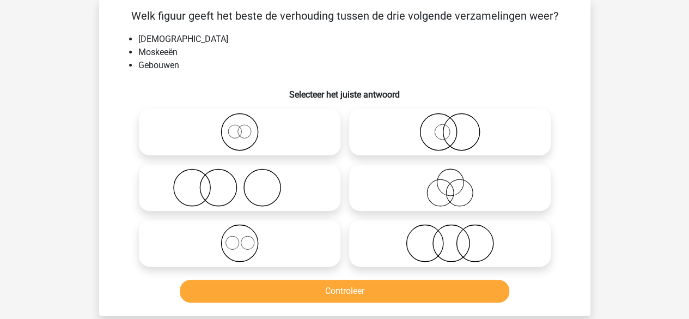
click at [258, 138] on icon at bounding box center [239, 132] width 193 height 38
click at [247, 126] on input "radio" at bounding box center [243, 122] width 7 height 7
radio input "true"
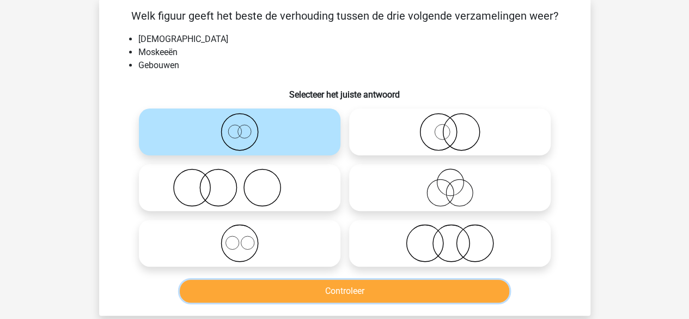
click at [340, 289] on button "Controleer" at bounding box center [345, 290] width 330 height 23
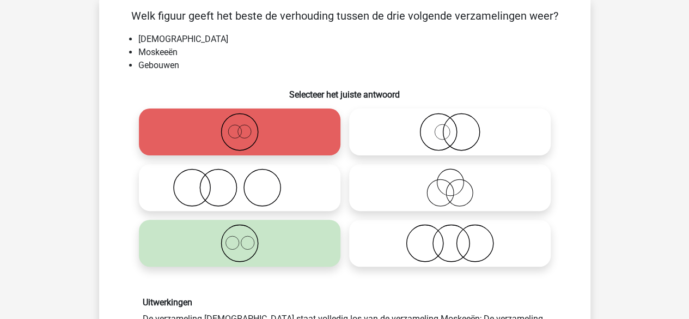
click at [290, 243] on icon at bounding box center [239, 243] width 193 height 38
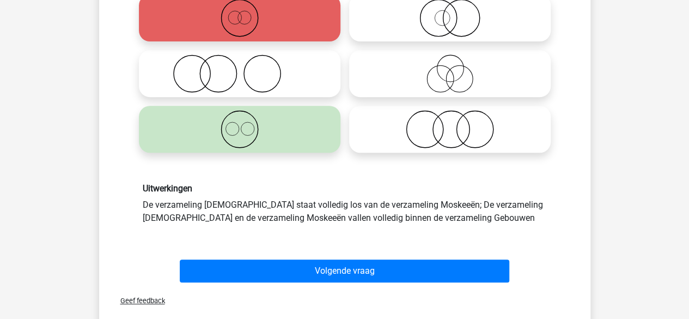
scroll to position [172, 0]
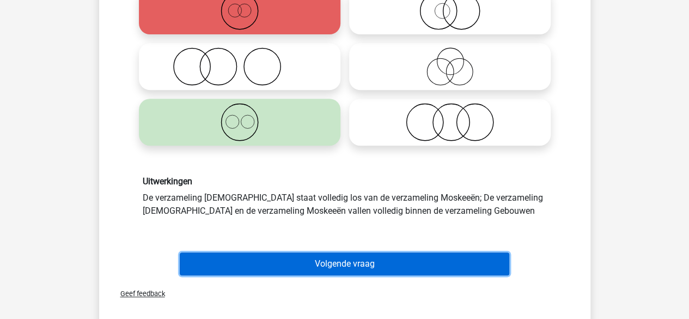
click at [305, 262] on button "Volgende vraag" at bounding box center [345, 263] width 330 height 23
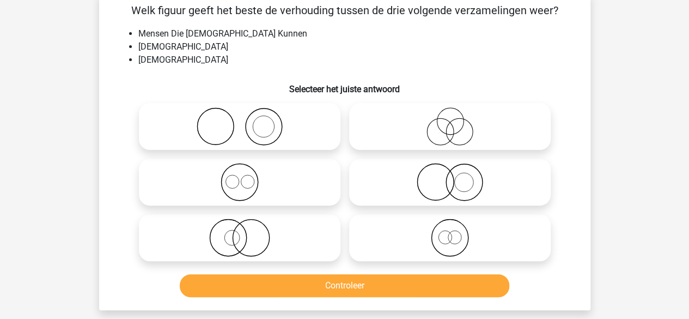
scroll to position [50, 0]
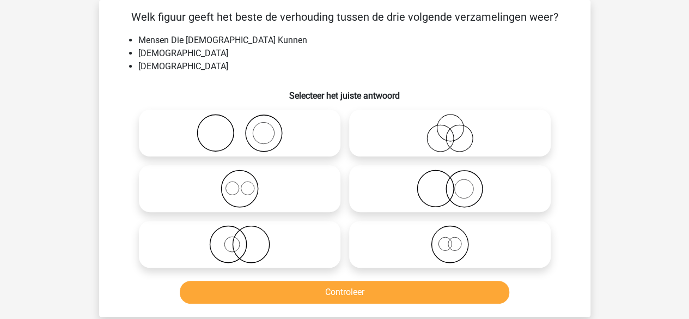
click at [421, 184] on icon at bounding box center [450, 188] width 193 height 38
click at [450, 183] on input "radio" at bounding box center [453, 179] width 7 height 7
radio input "true"
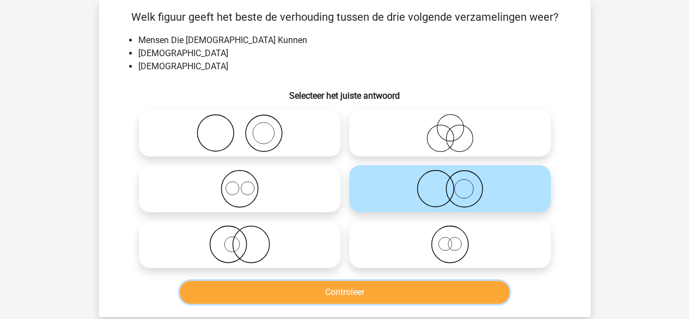
click at [362, 289] on button "Controleer" at bounding box center [345, 292] width 330 height 23
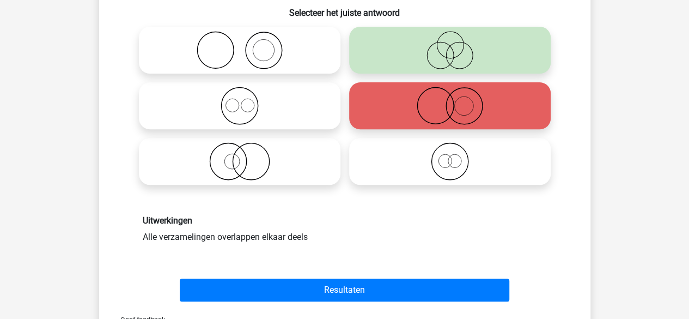
scroll to position [144, 0]
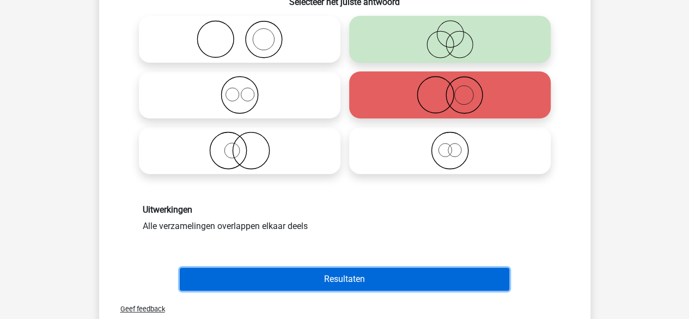
click at [320, 270] on button "Resultaten" at bounding box center [345, 278] width 330 height 23
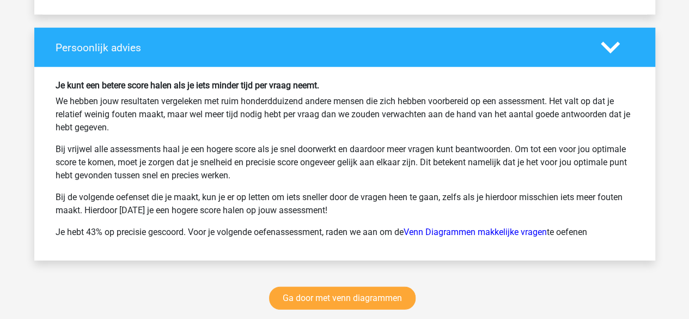
scroll to position [1423, 0]
